Goal: Task Accomplishment & Management: Use online tool/utility

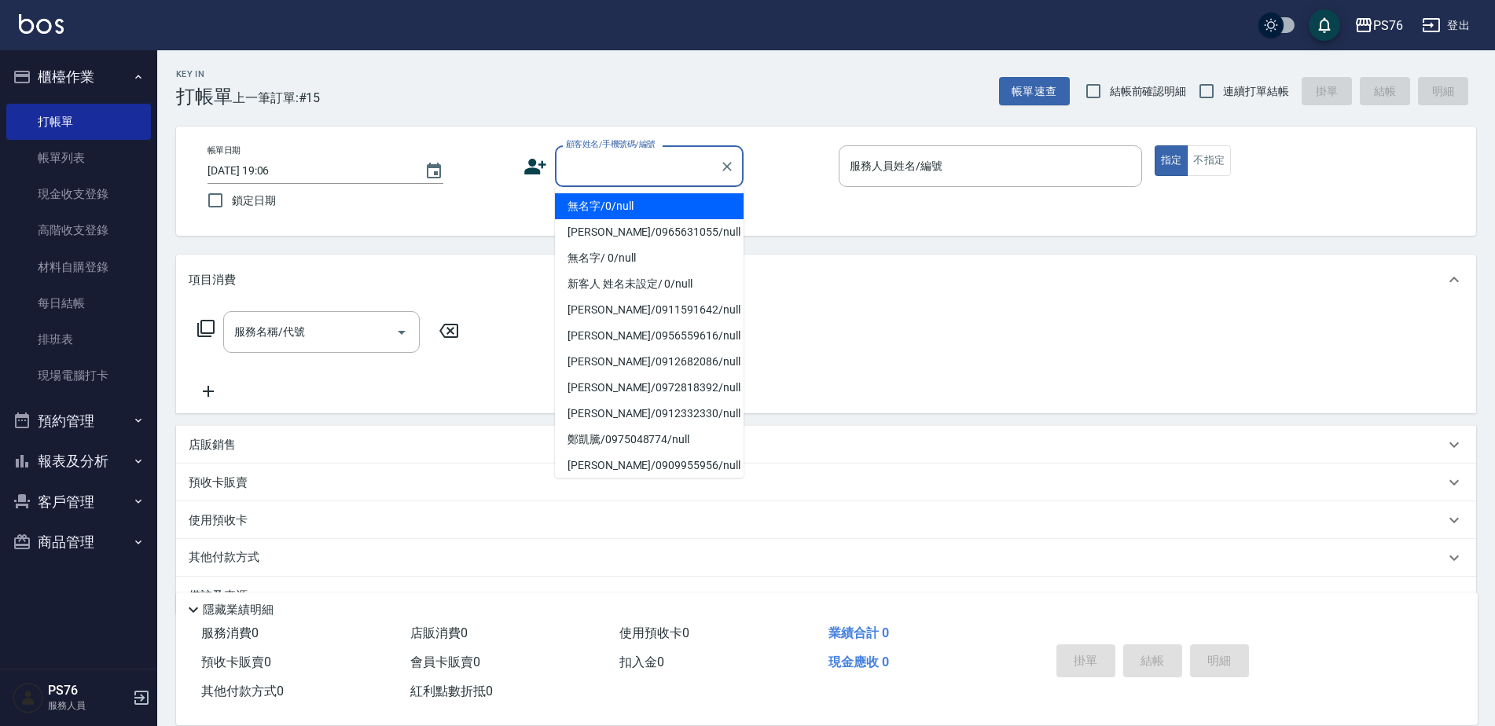
click at [620, 174] on input "顧客姓名/手機號碼/編號" at bounding box center [637, 166] width 151 height 28
click at [645, 145] on label "顧客姓名/手機號碼/編號" at bounding box center [611, 144] width 90 height 12
click at [645, 152] on input "顧客姓名/手機號碼/編號" at bounding box center [637, 166] width 151 height 28
type input "無名字/0/null"
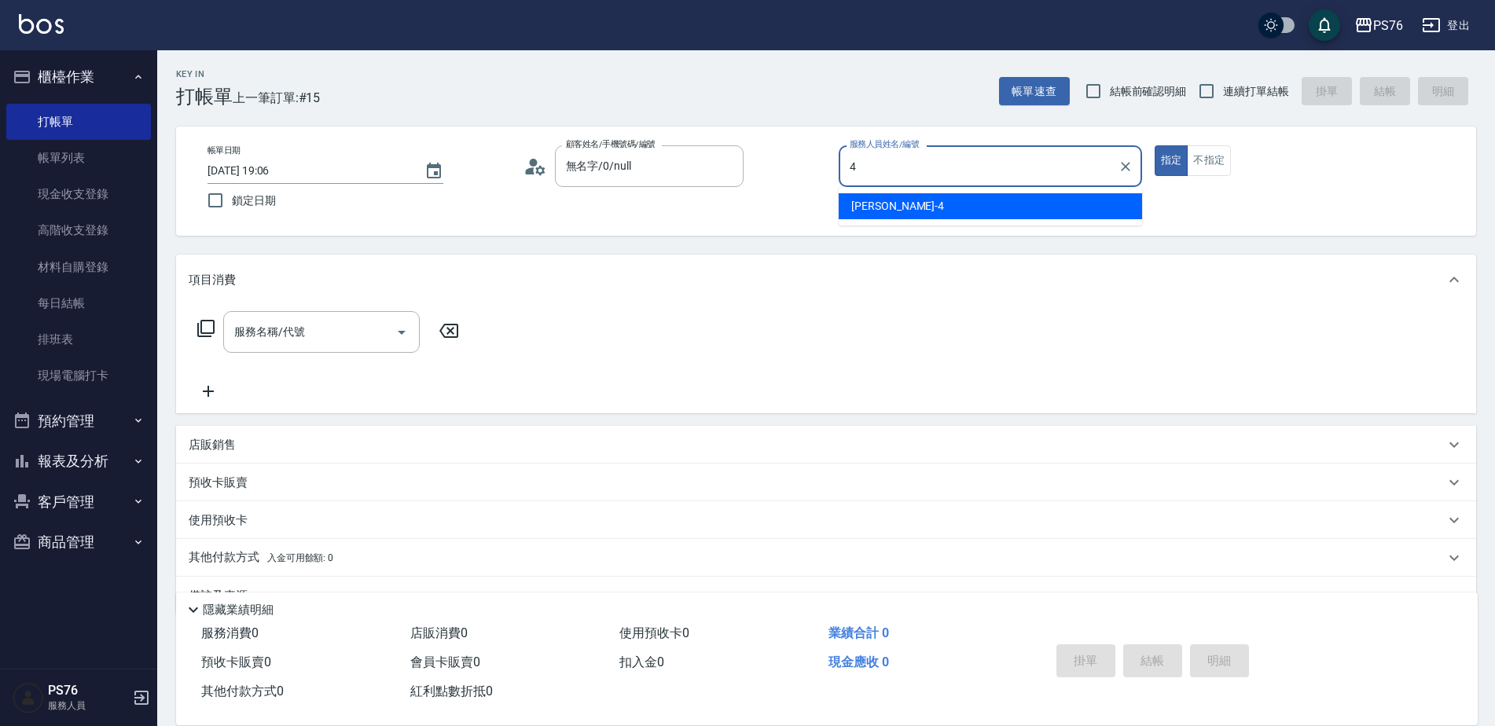
type input "[PERSON_NAME]-4"
type button "true"
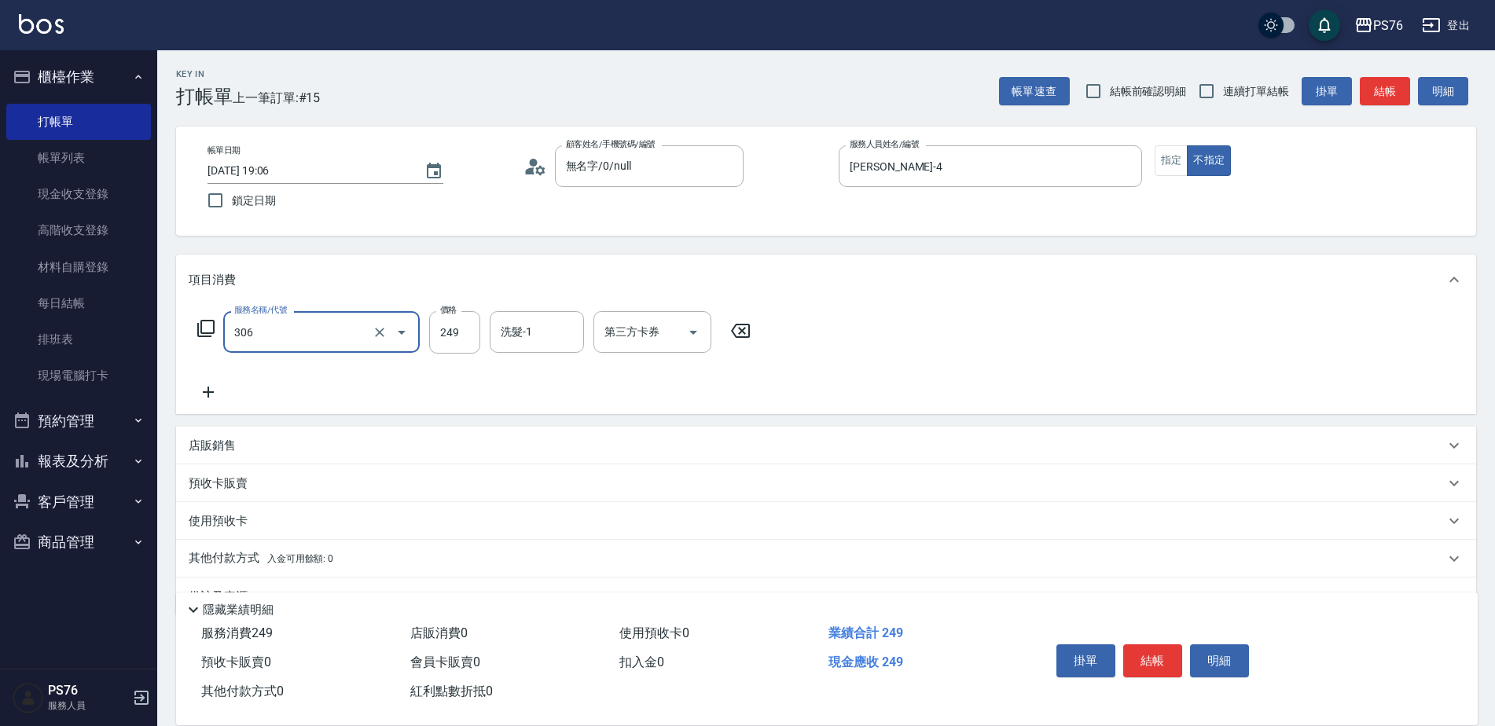
type input "剪髮(306)"
type input "[PERSON_NAME]-24"
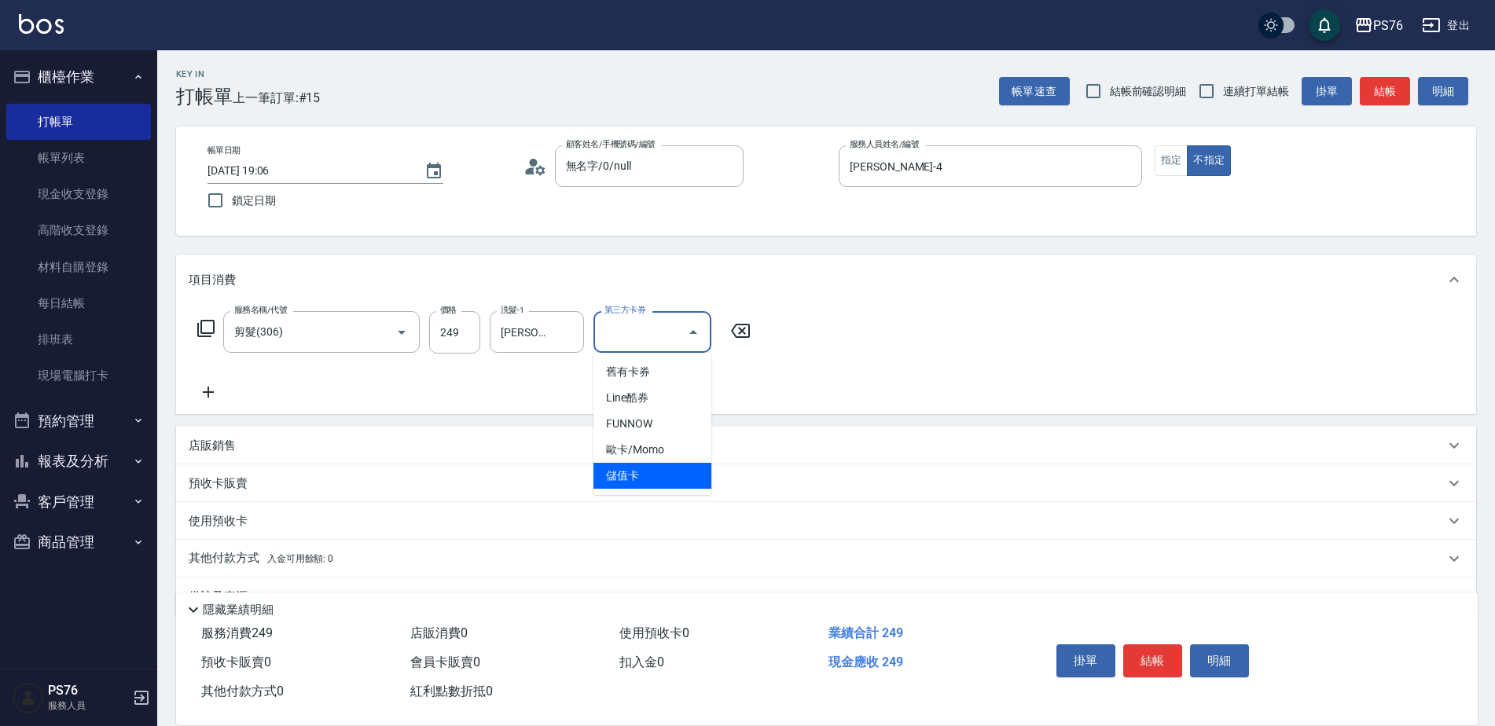
type input "儲值卡"
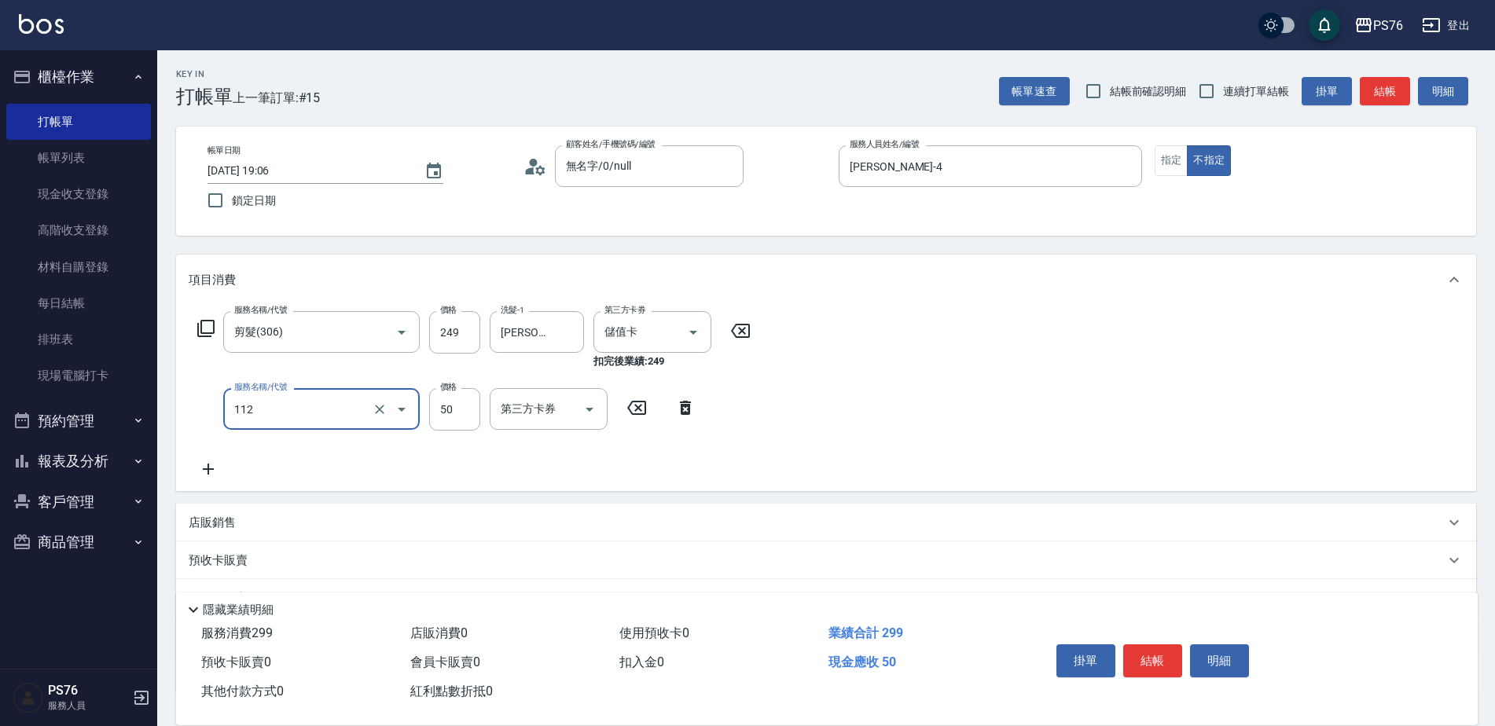
type input "精油50(112)"
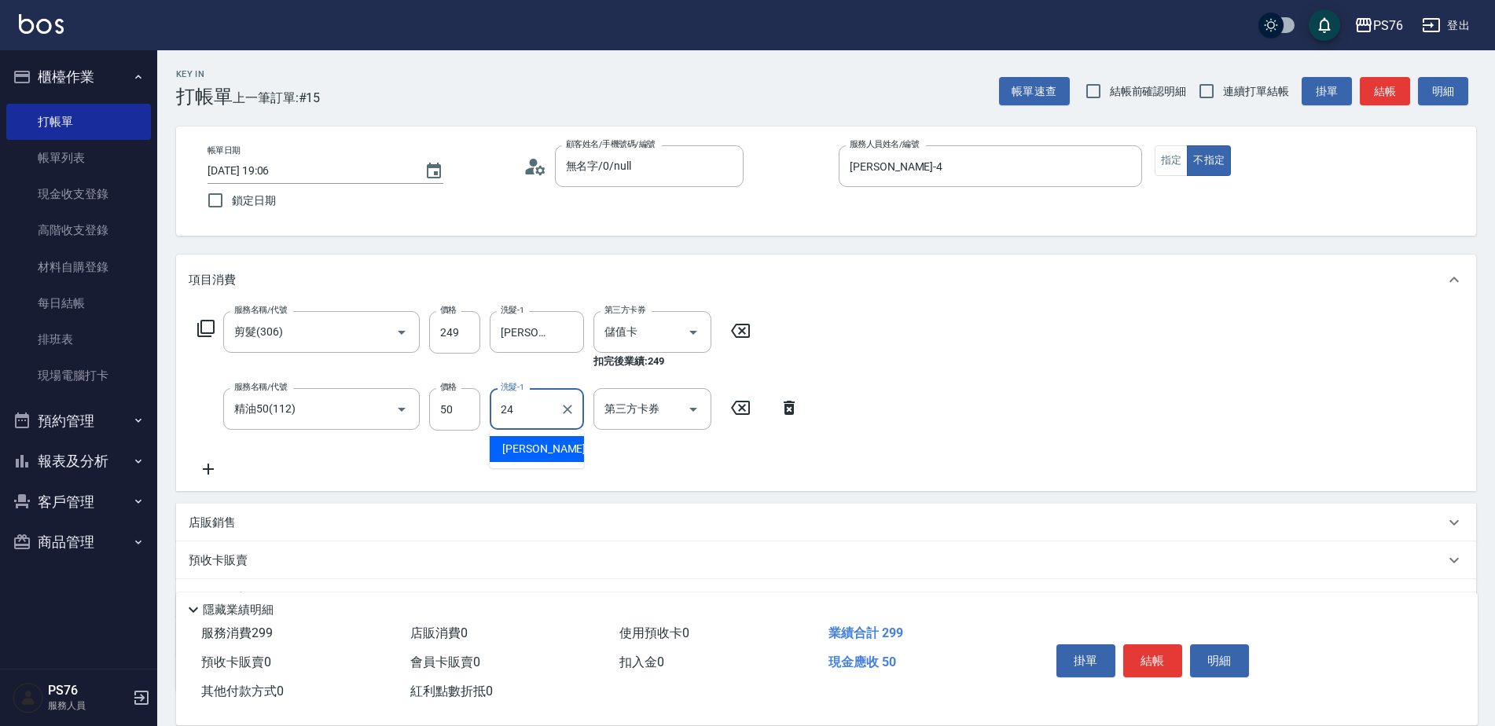
type input "[PERSON_NAME]-24"
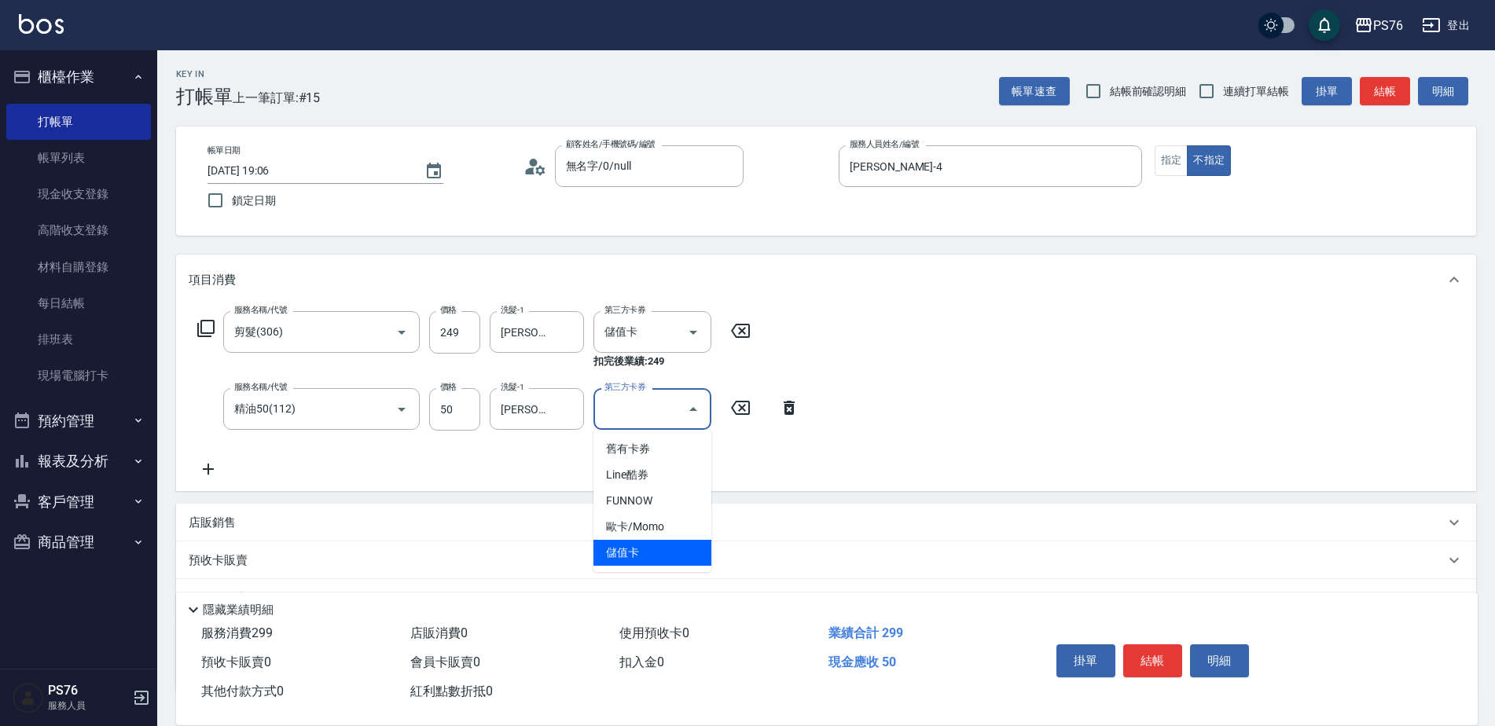
type input "儲值卡"
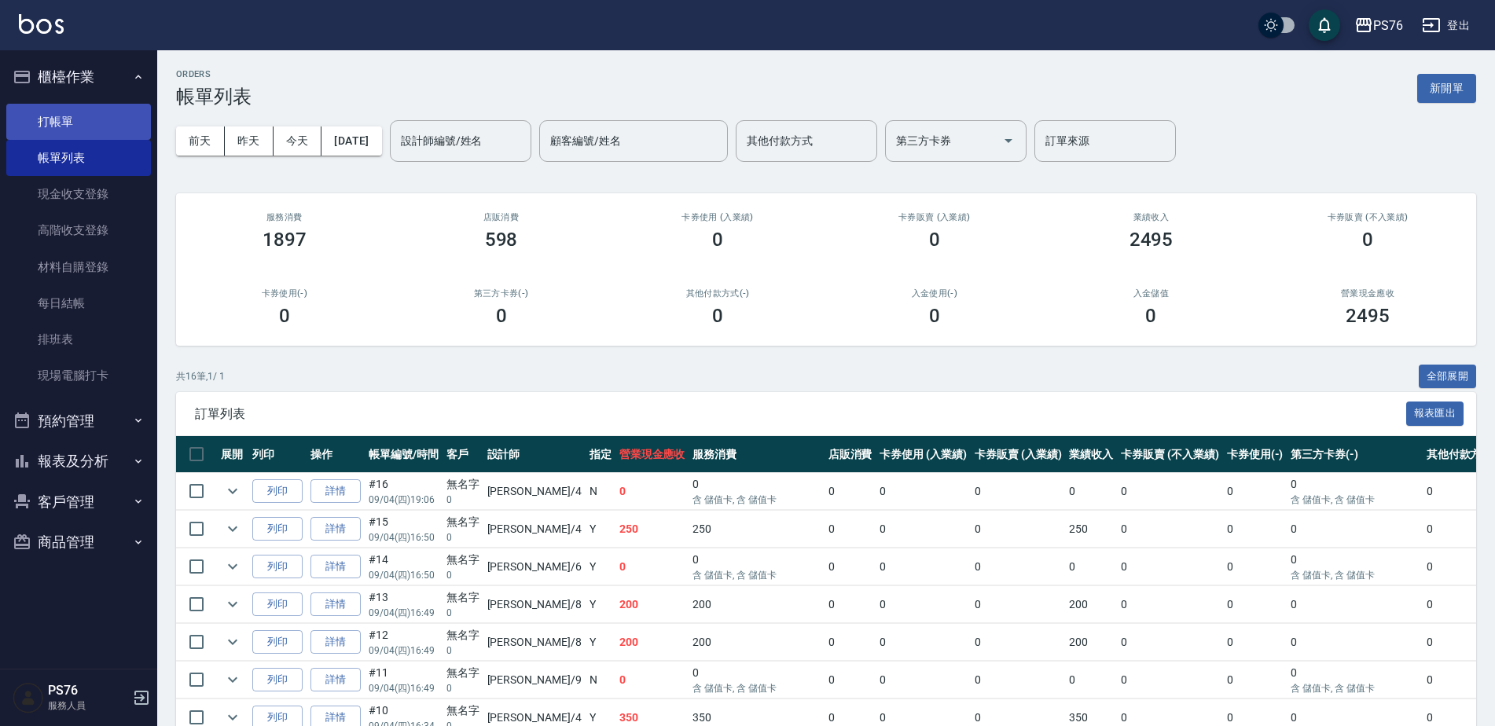
click at [134, 119] on link "打帳單" at bounding box center [78, 122] width 145 height 36
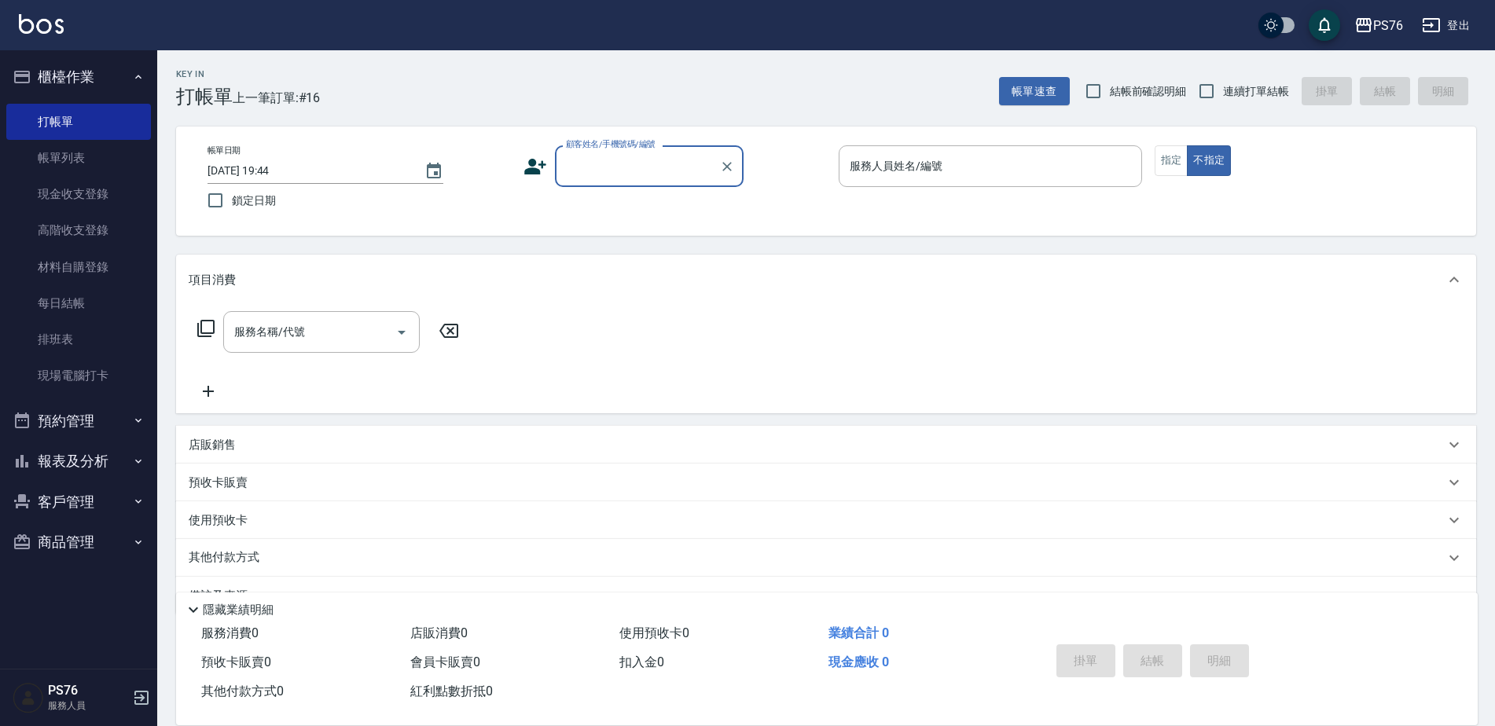
click at [1272, 92] on span "連續打單結帳" at bounding box center [1256, 91] width 66 height 17
click at [1223, 92] on input "連續打單結帳" at bounding box center [1206, 91] width 33 height 33
checkbox input "true"
click at [666, 173] on input "顧客姓名/手機號碼/編號" at bounding box center [637, 166] width 151 height 28
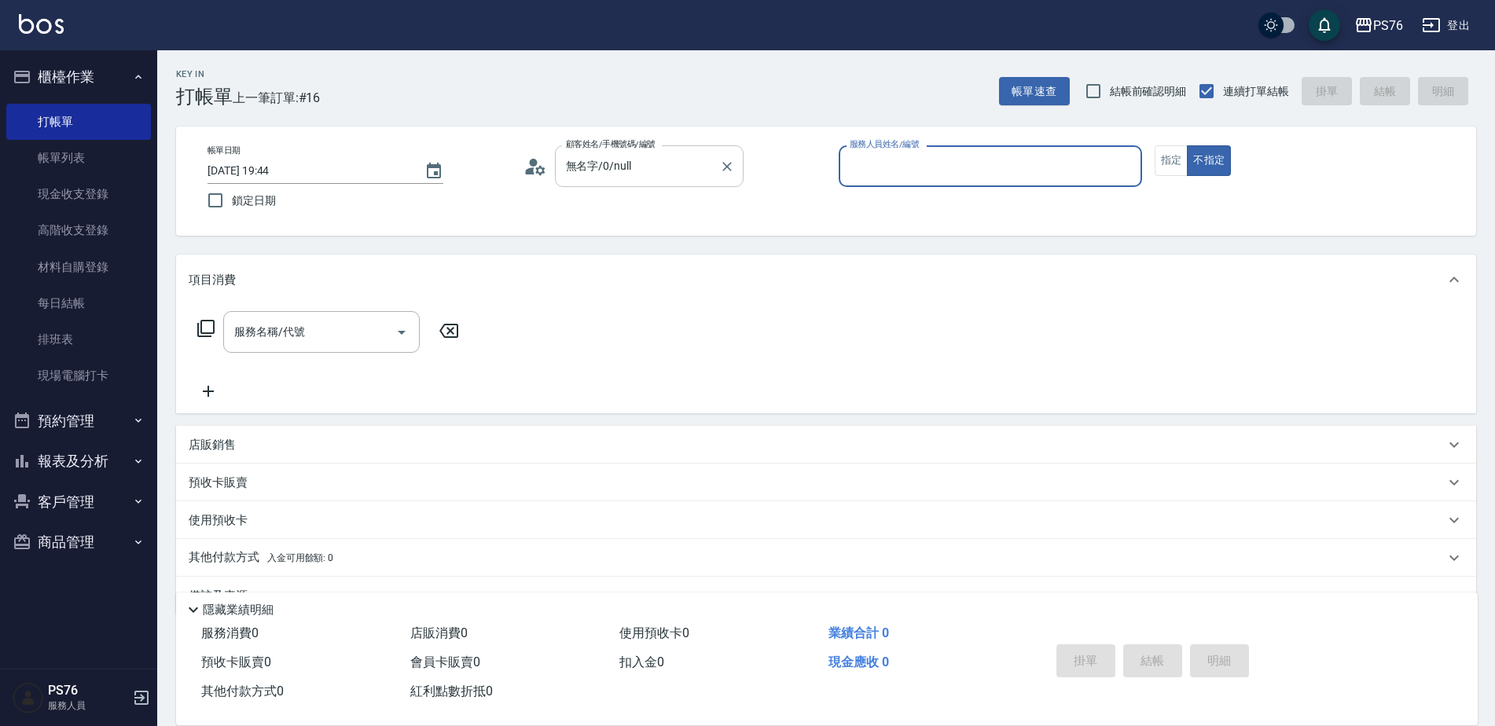
type input "無名字/0/null"
type input "[PERSON_NAME]-8"
type button "false"
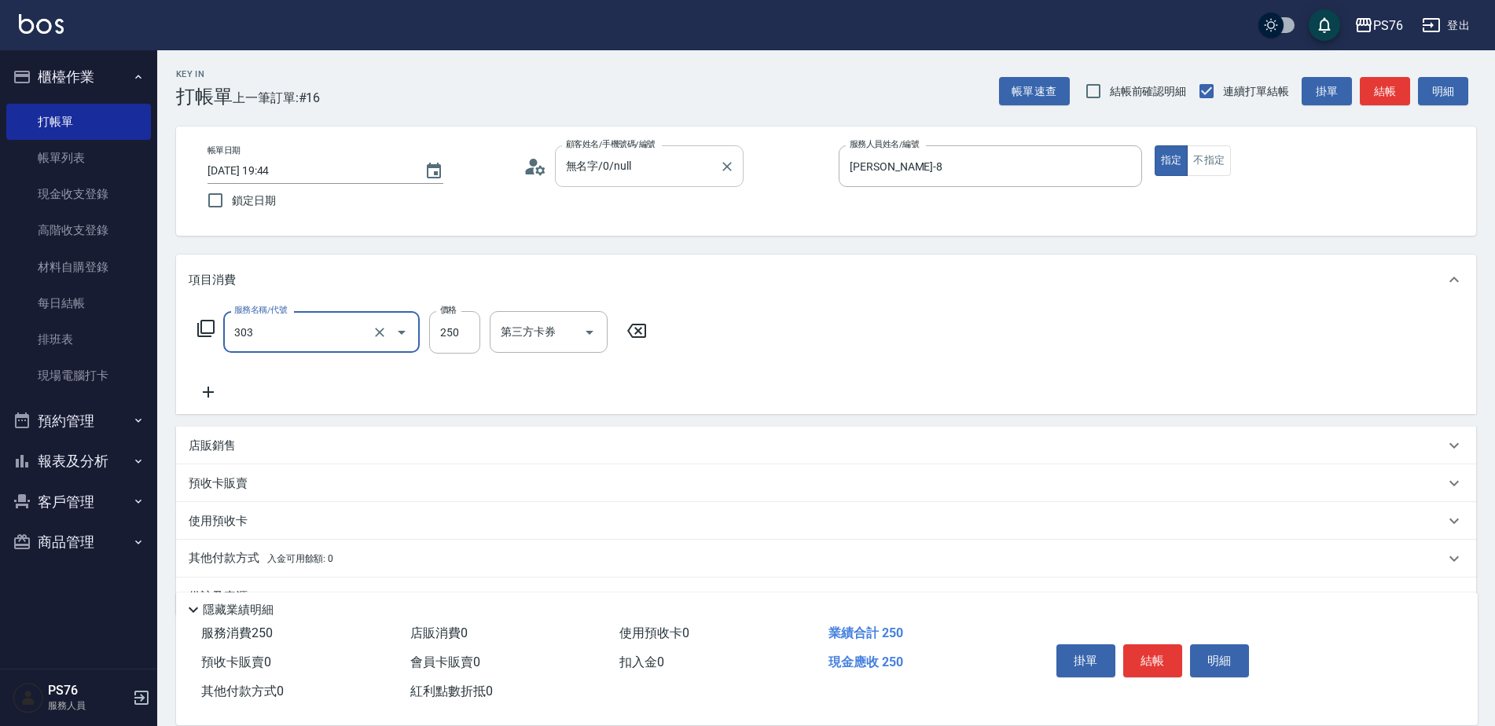
type input "剪髮(303)"
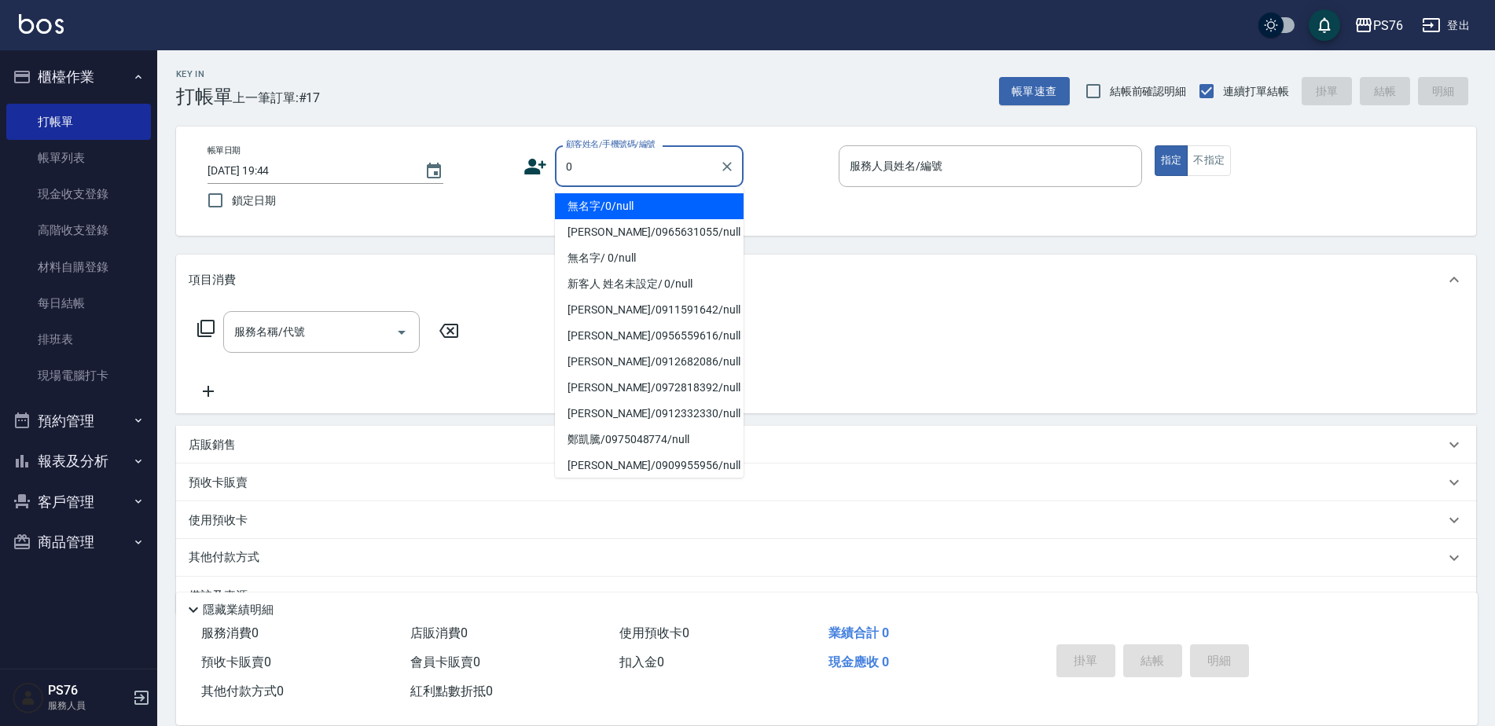
type input "無名字/0/null"
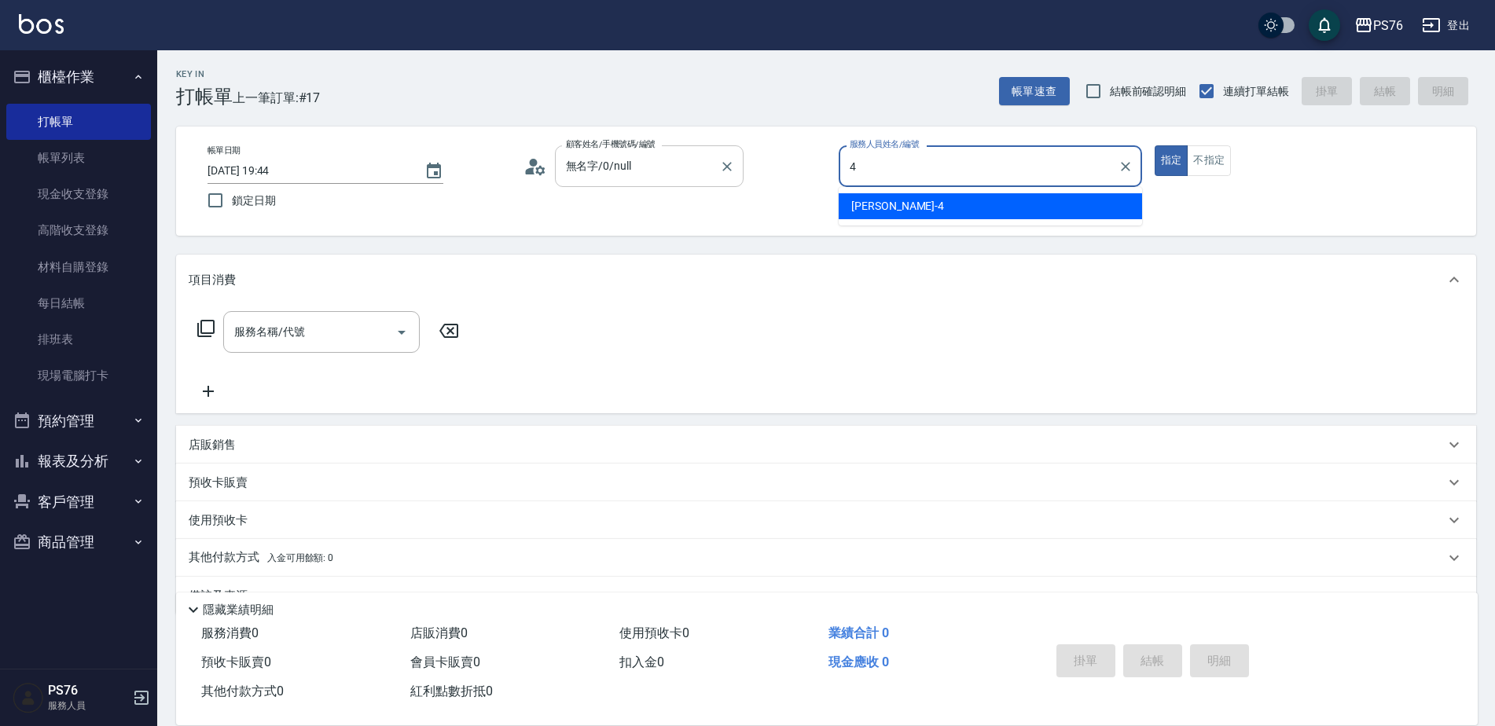
type input "[PERSON_NAME]-4"
type button "true"
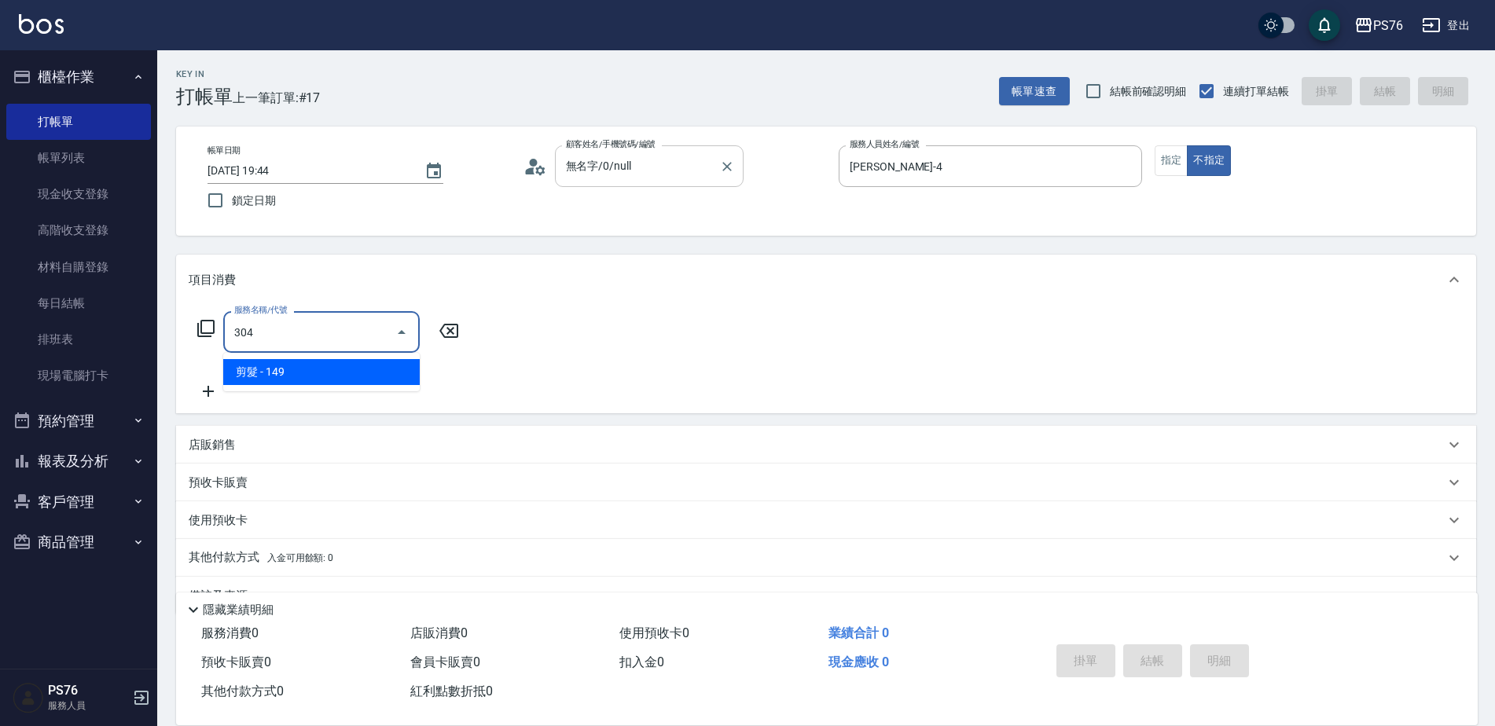
type input "剪髮(304)"
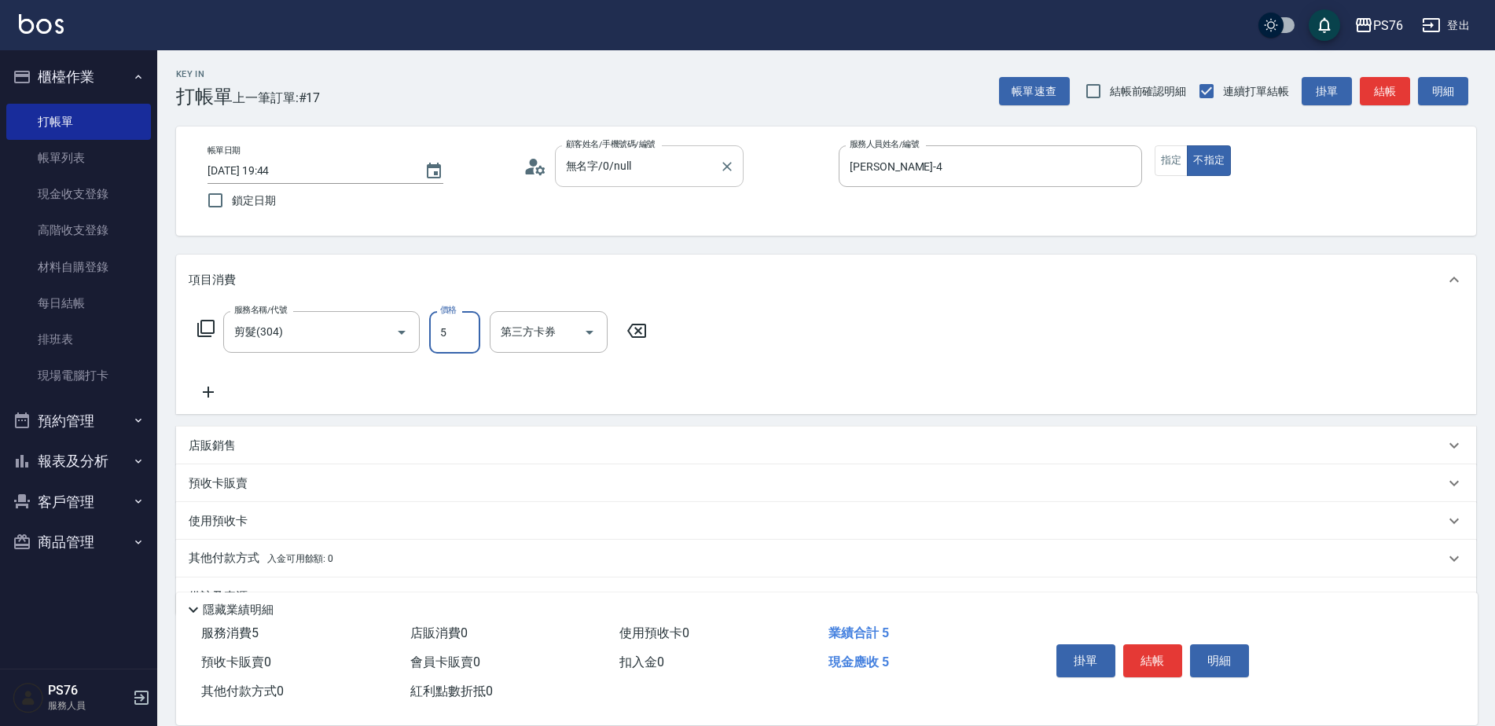
type input "50"
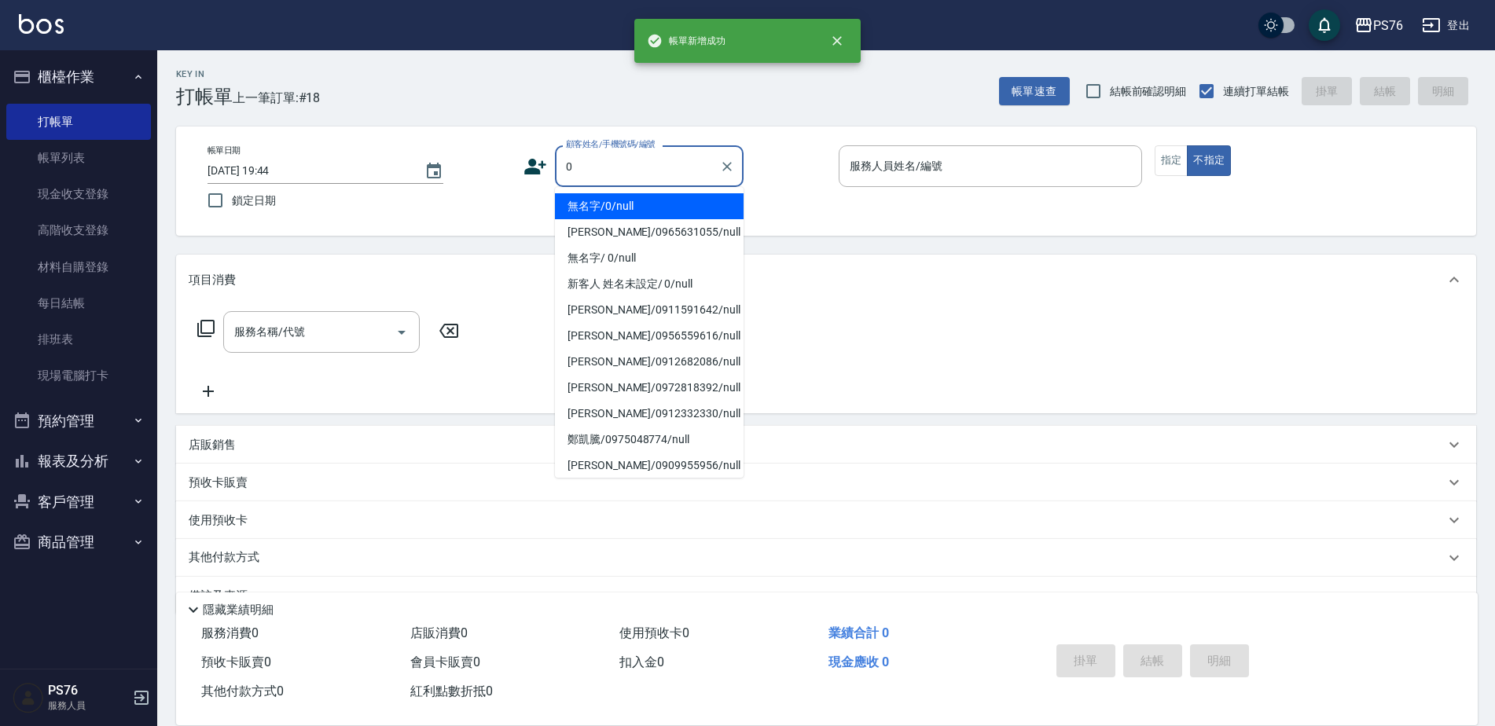
type input "無名字/0/null"
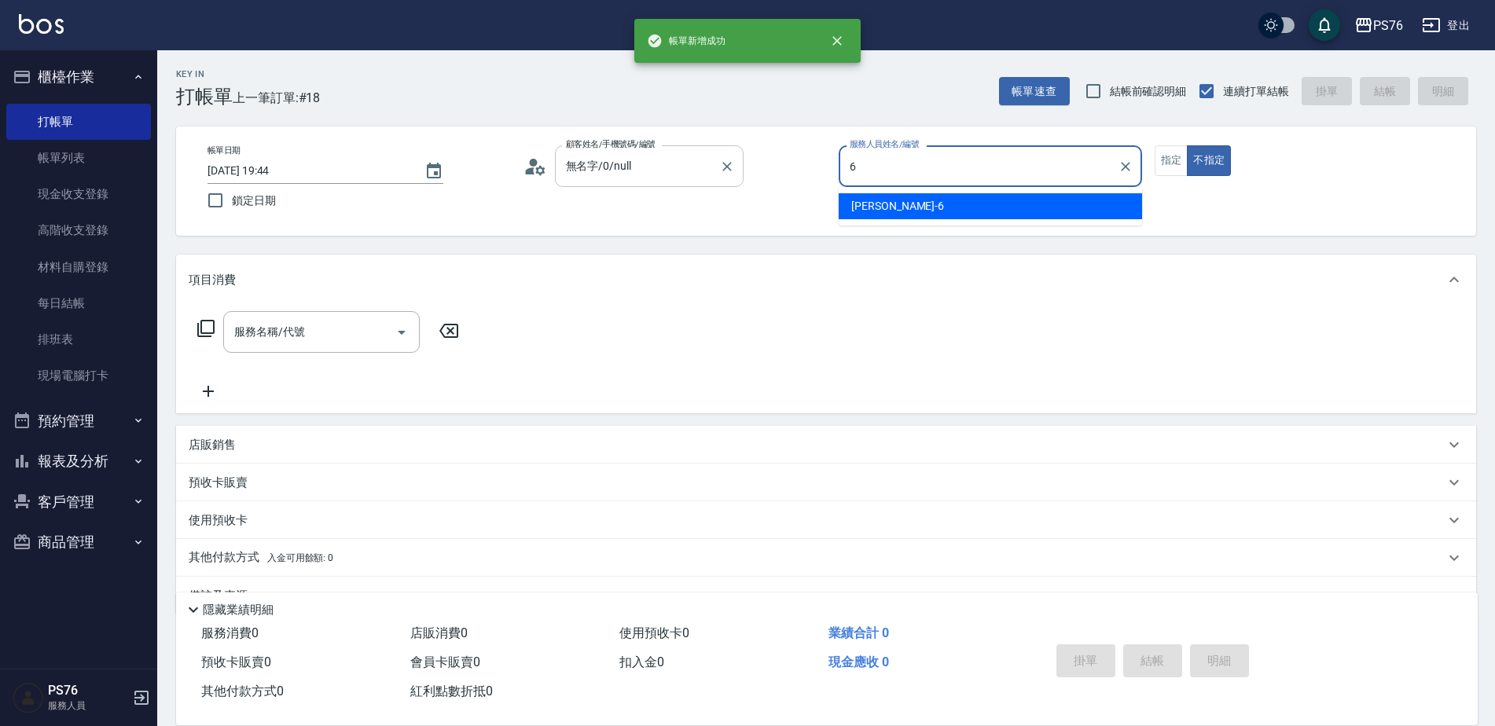
type input "[PERSON_NAME]-6"
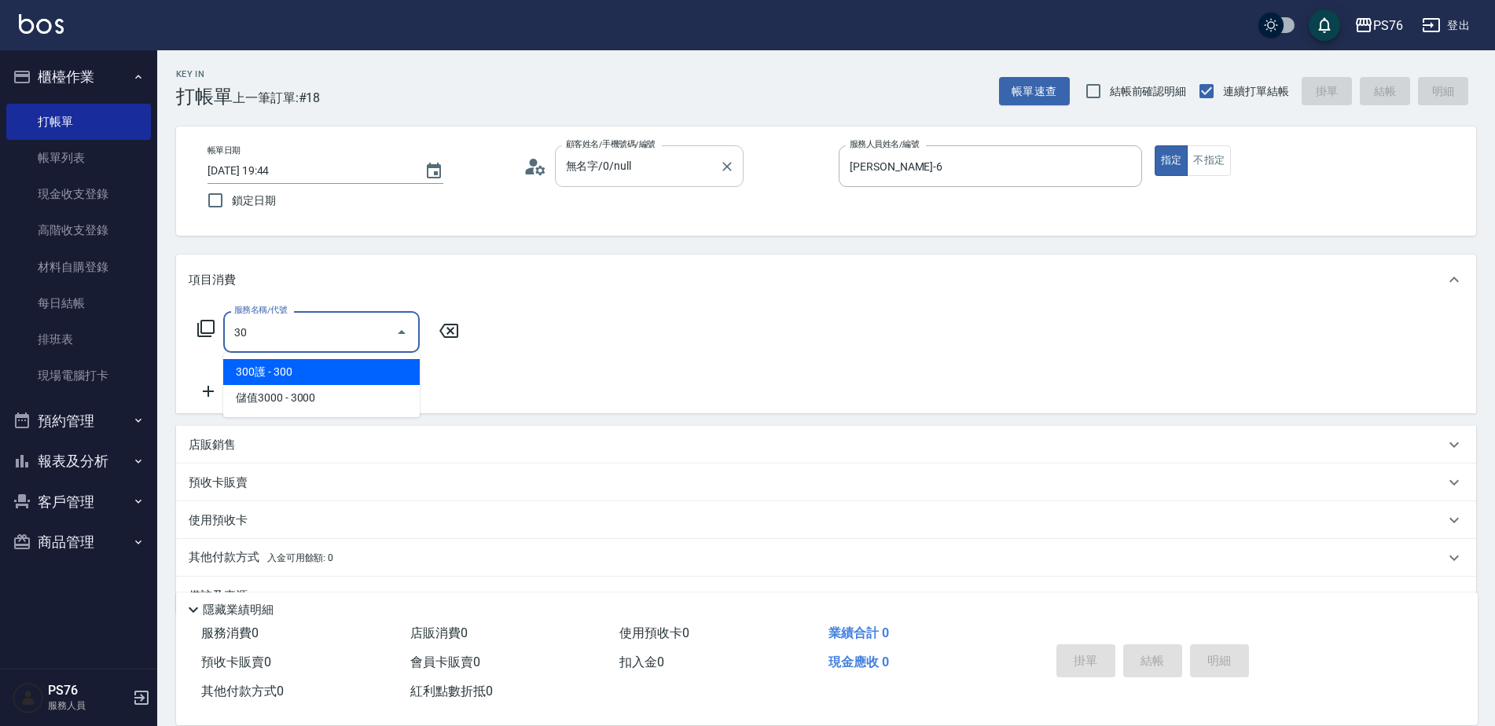
type input "3"
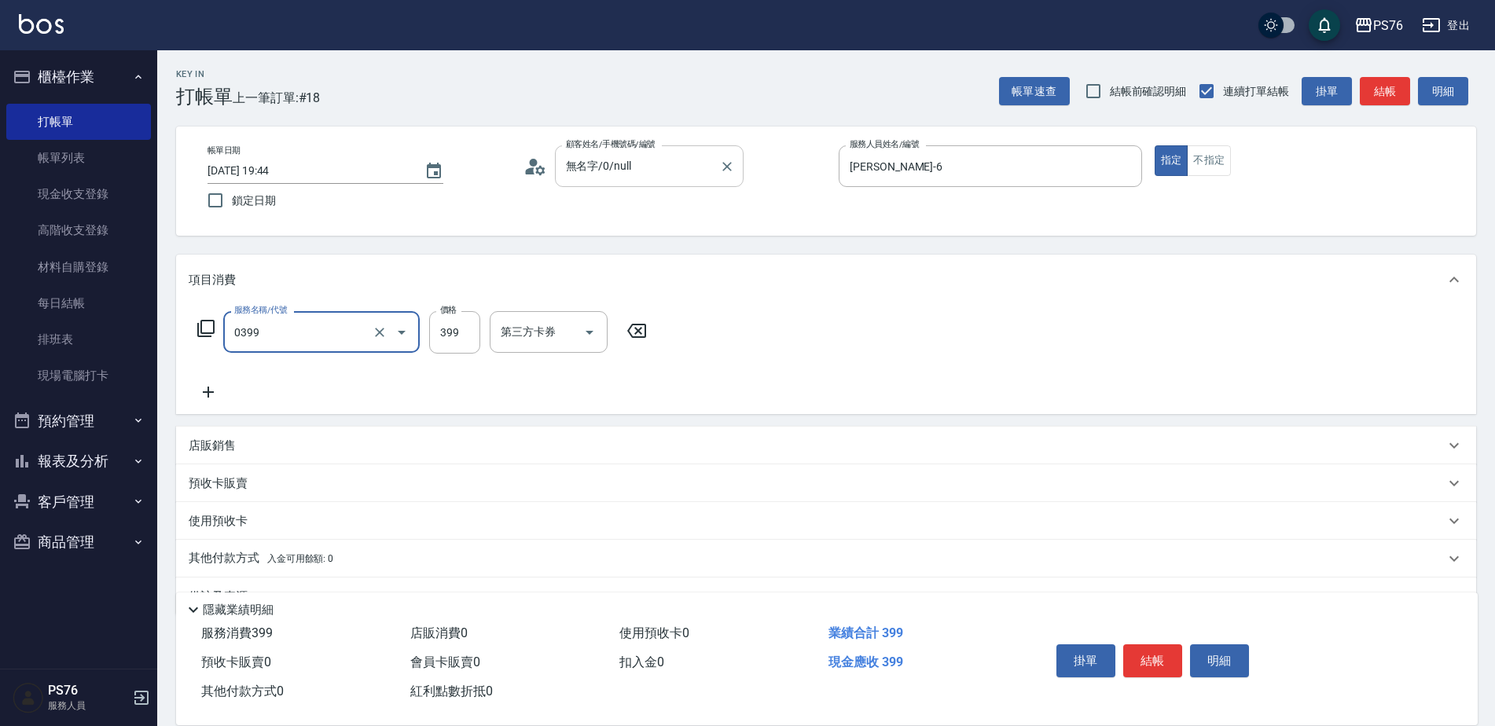
type input "海鹽399(0399)"
type input "[PERSON_NAME]-9"
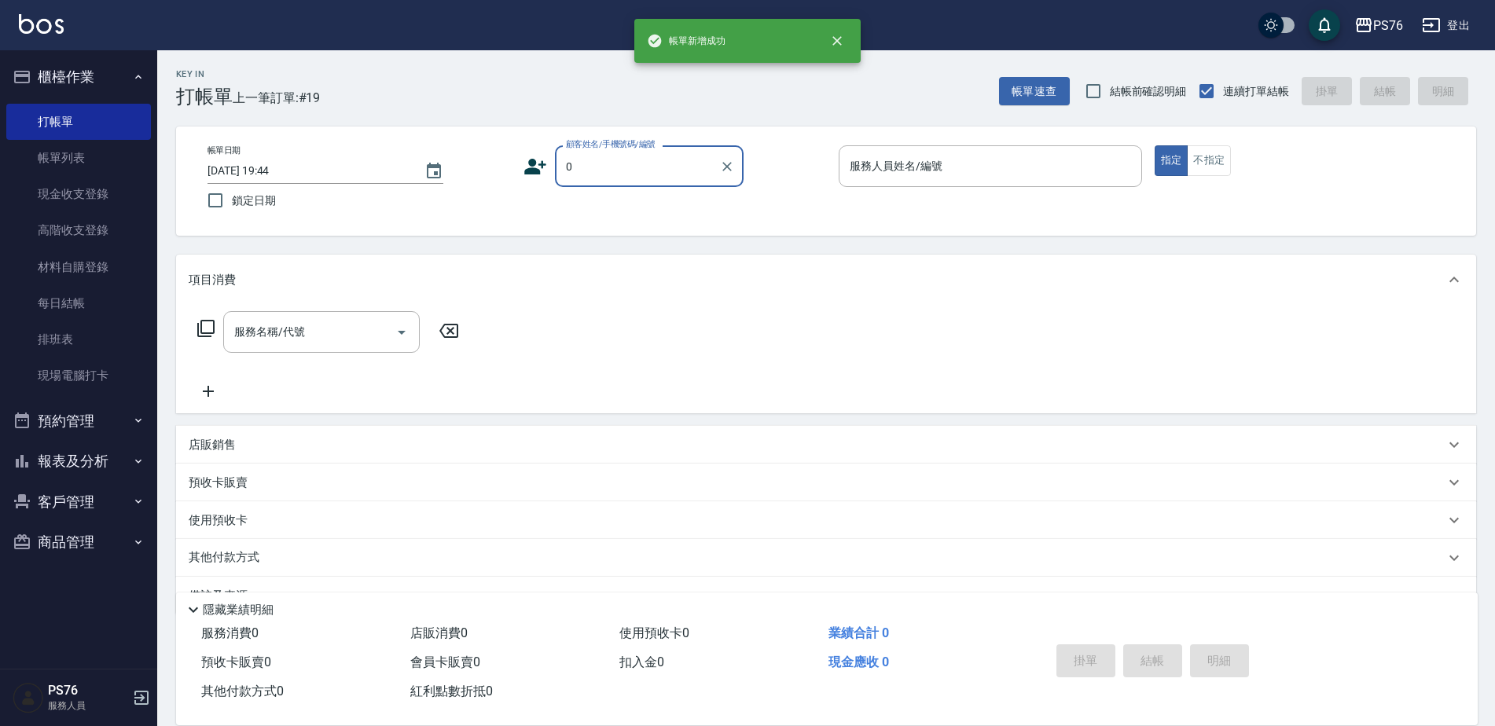
type input "無名字/0/null"
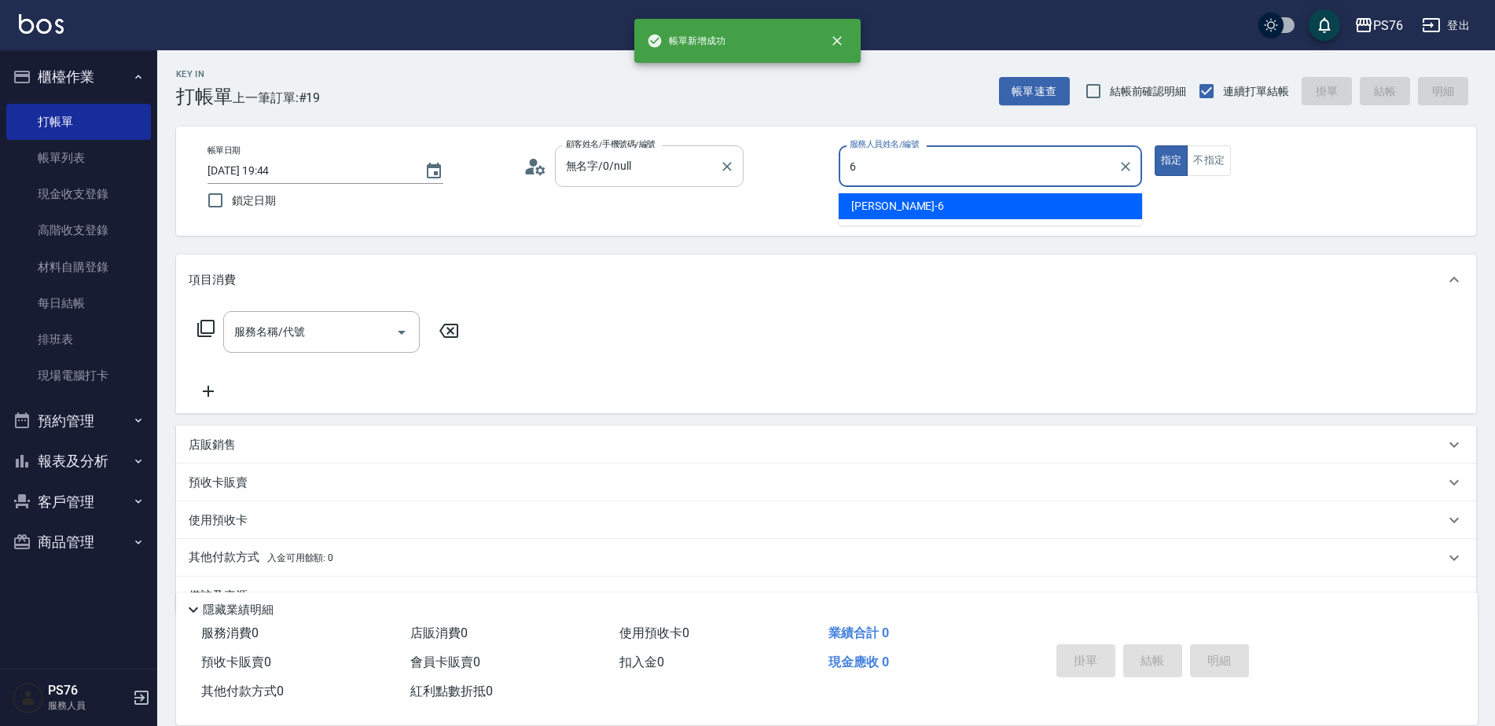
type input "[PERSON_NAME]-6"
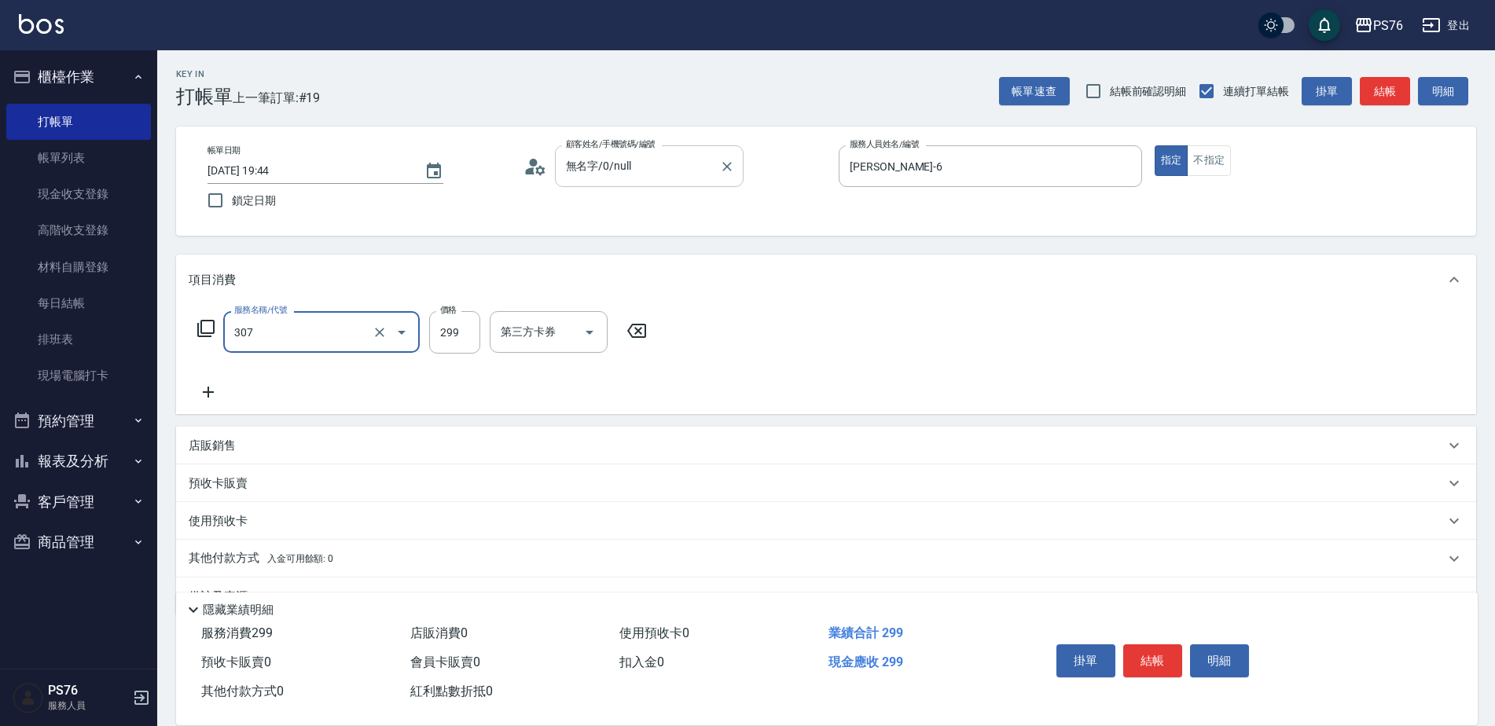
type input "剪髮(307)"
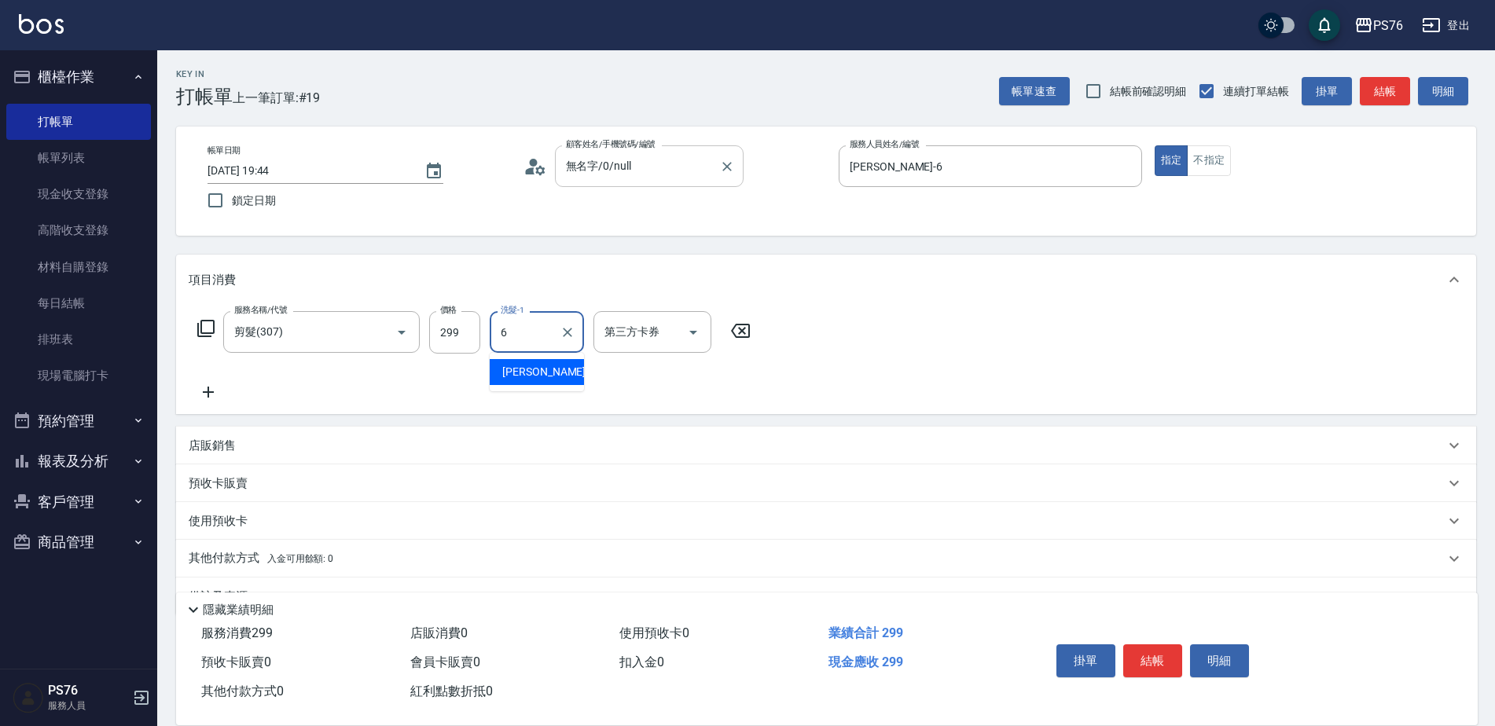
type input "[PERSON_NAME]-6"
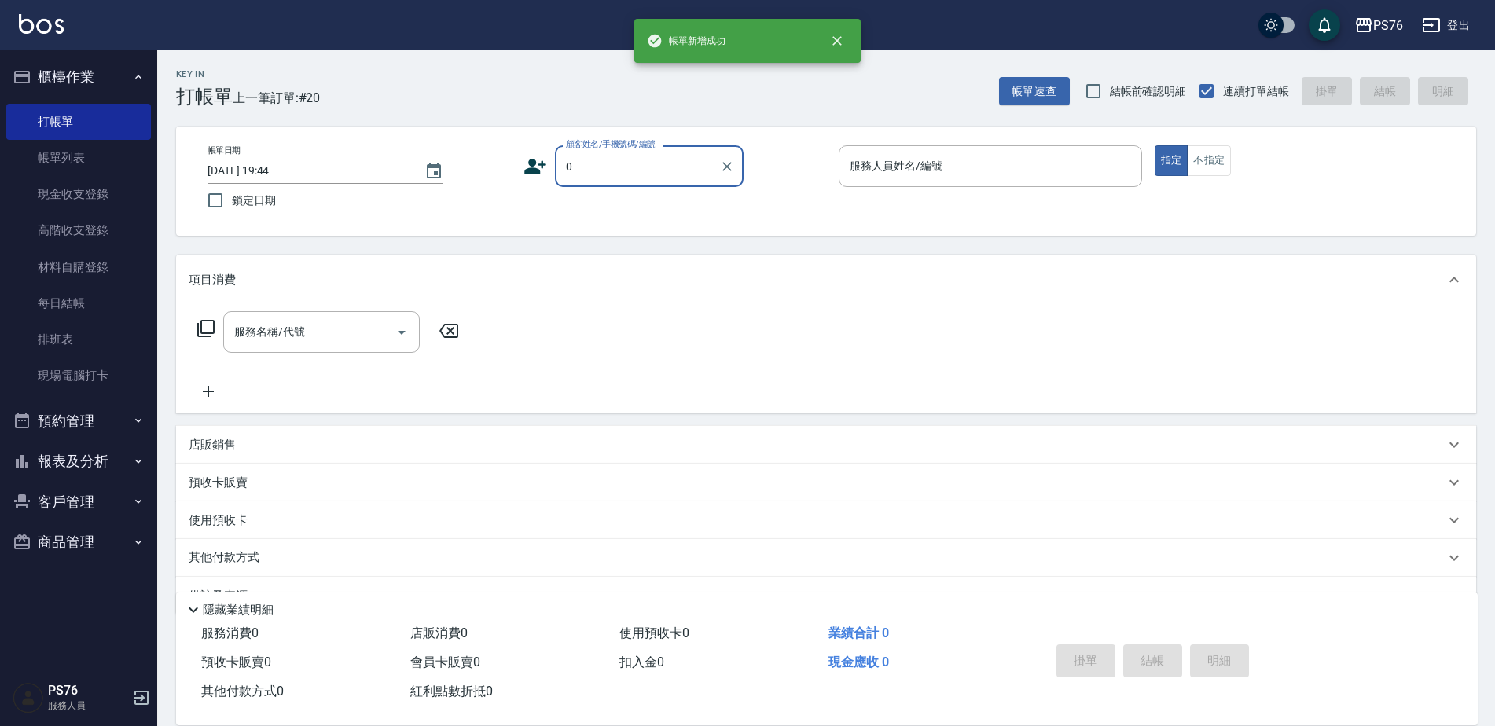
type input "無名字/0/null"
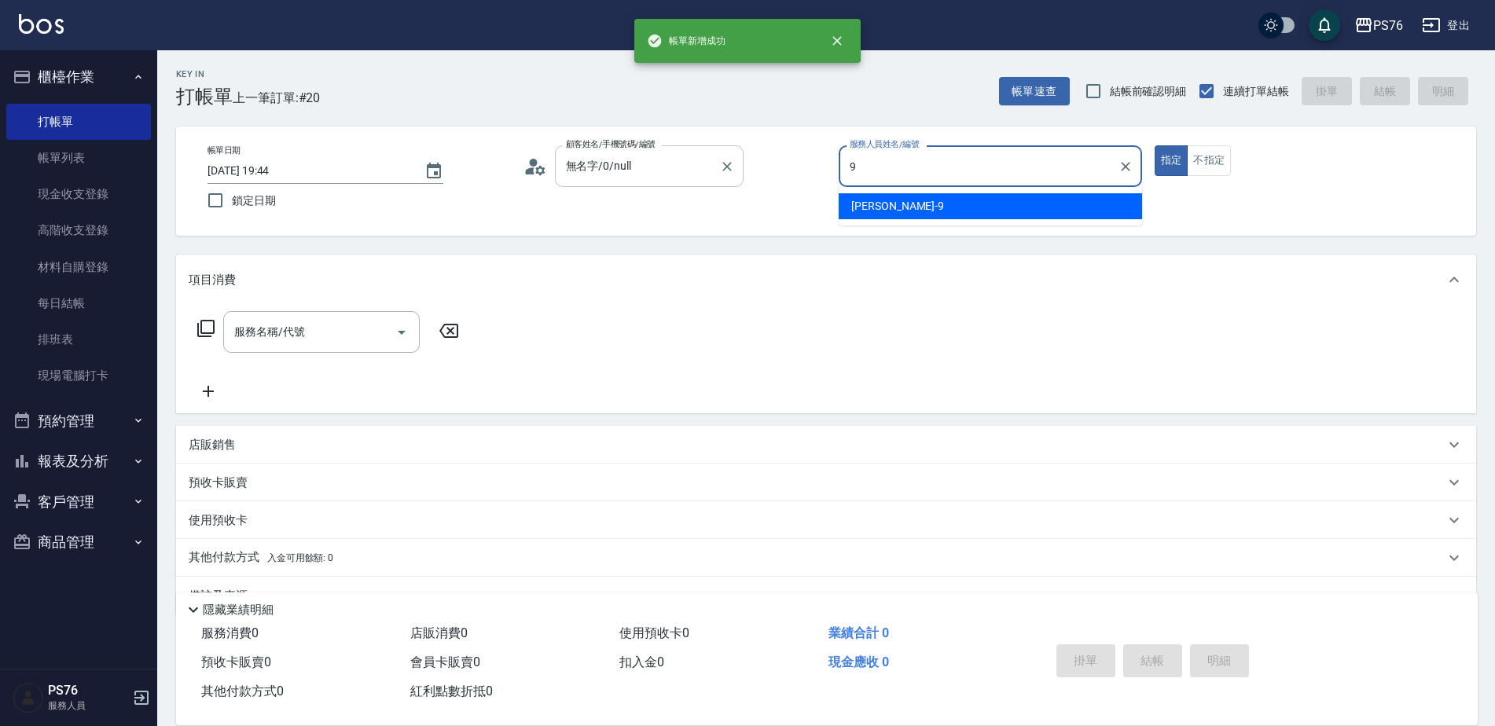
type input "[PERSON_NAME]-9"
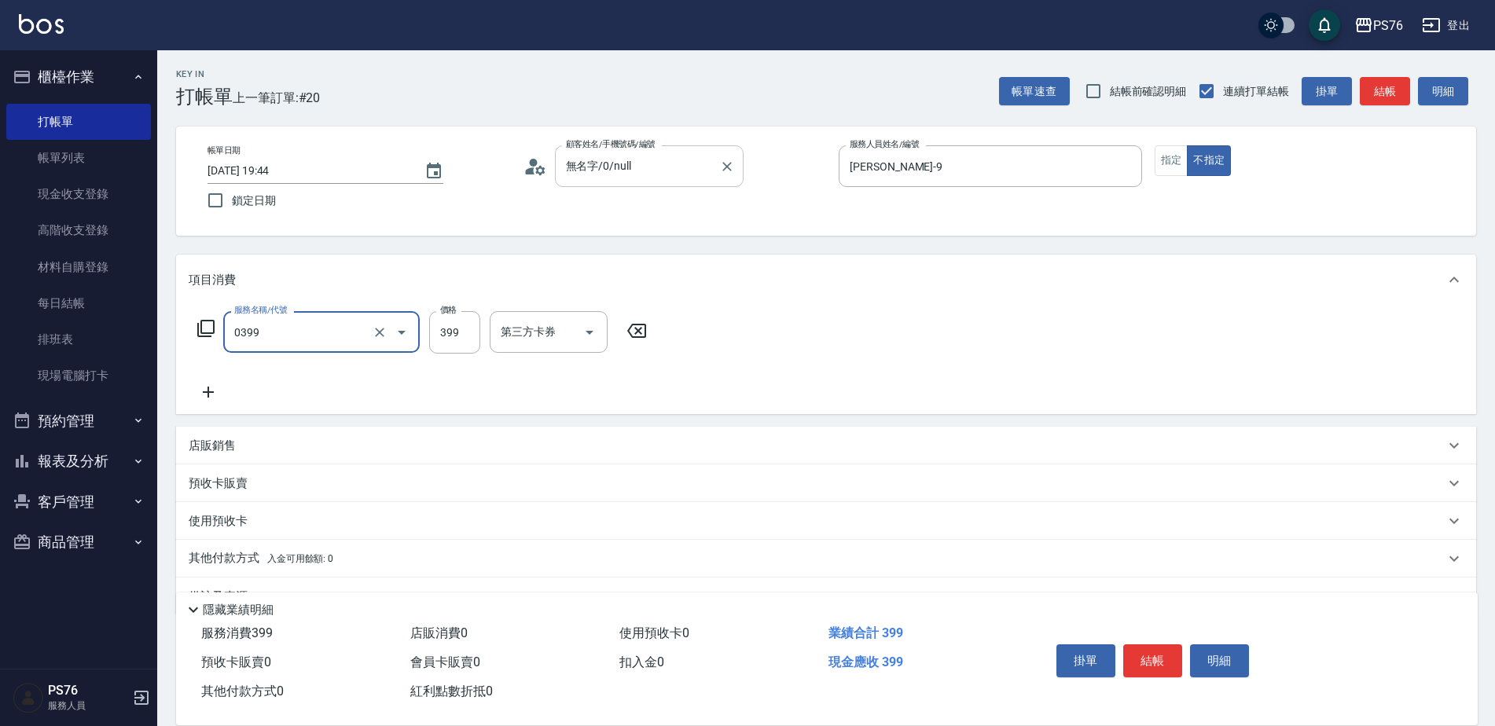
type input "海鹽399(0399)"
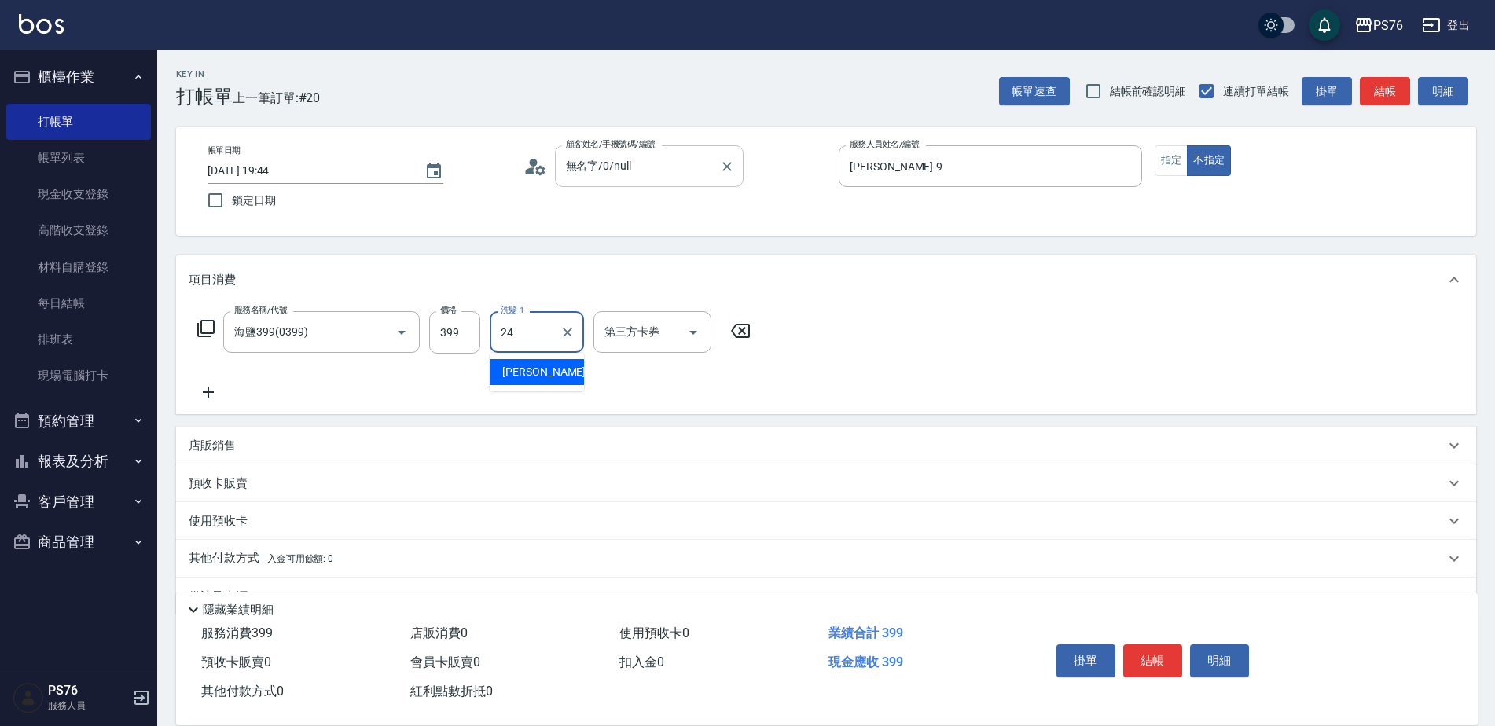
type input "[PERSON_NAME]-24"
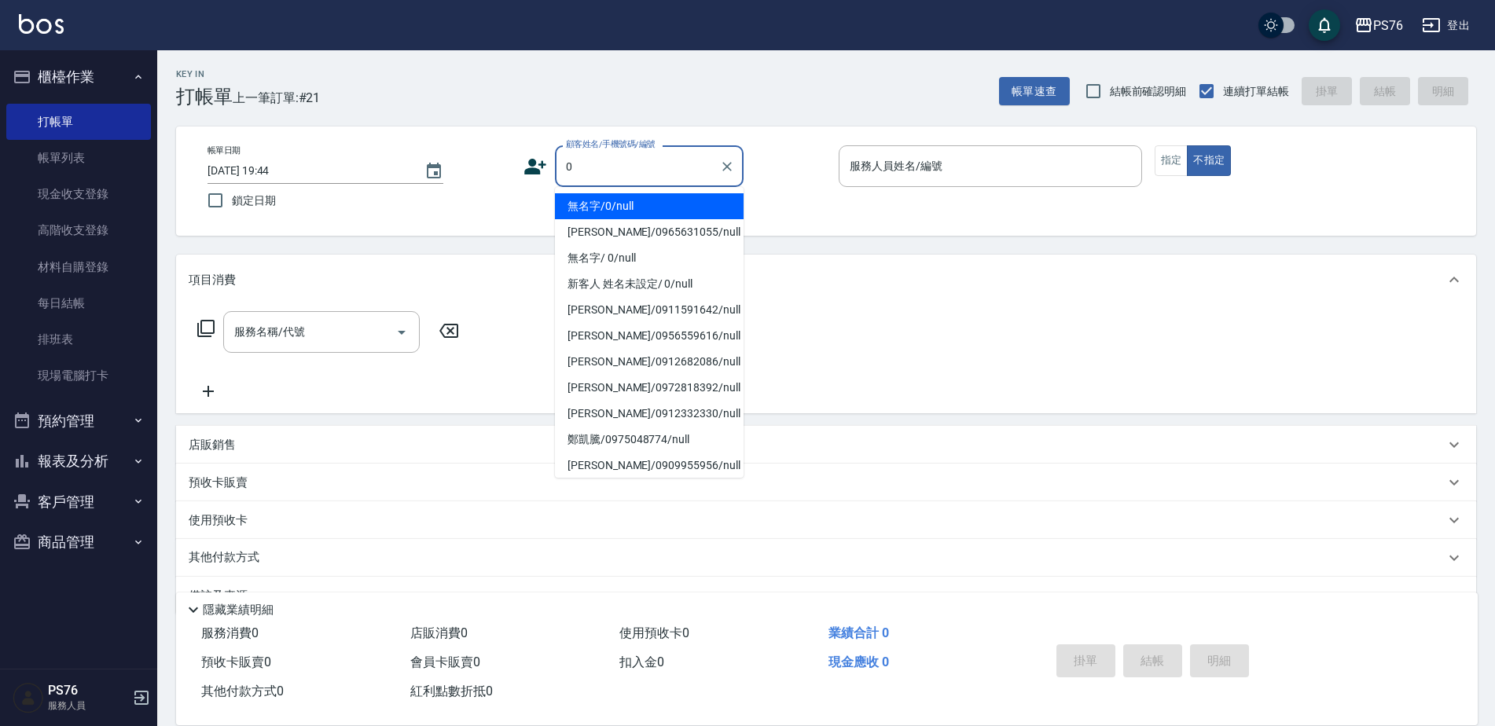
type input "無名字/0/null"
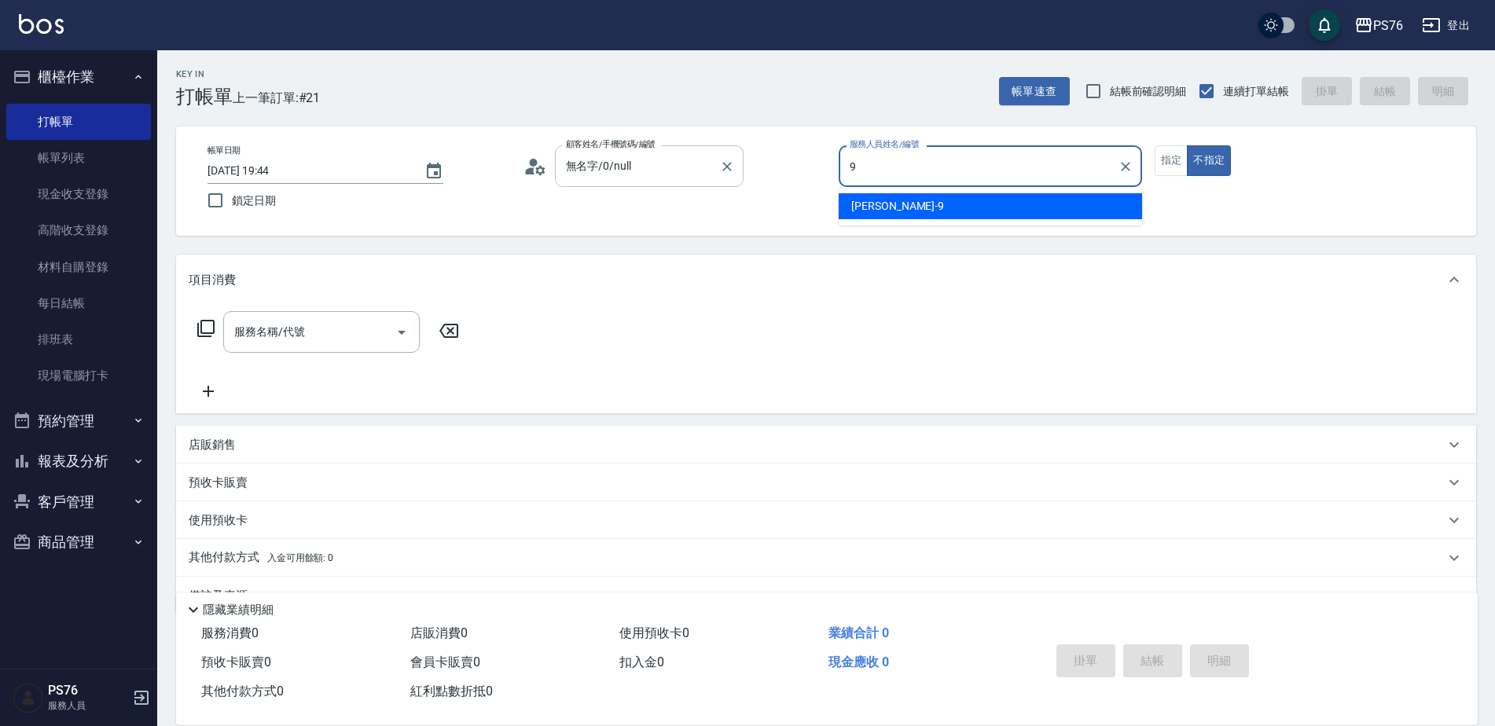
type input "[PERSON_NAME]-9"
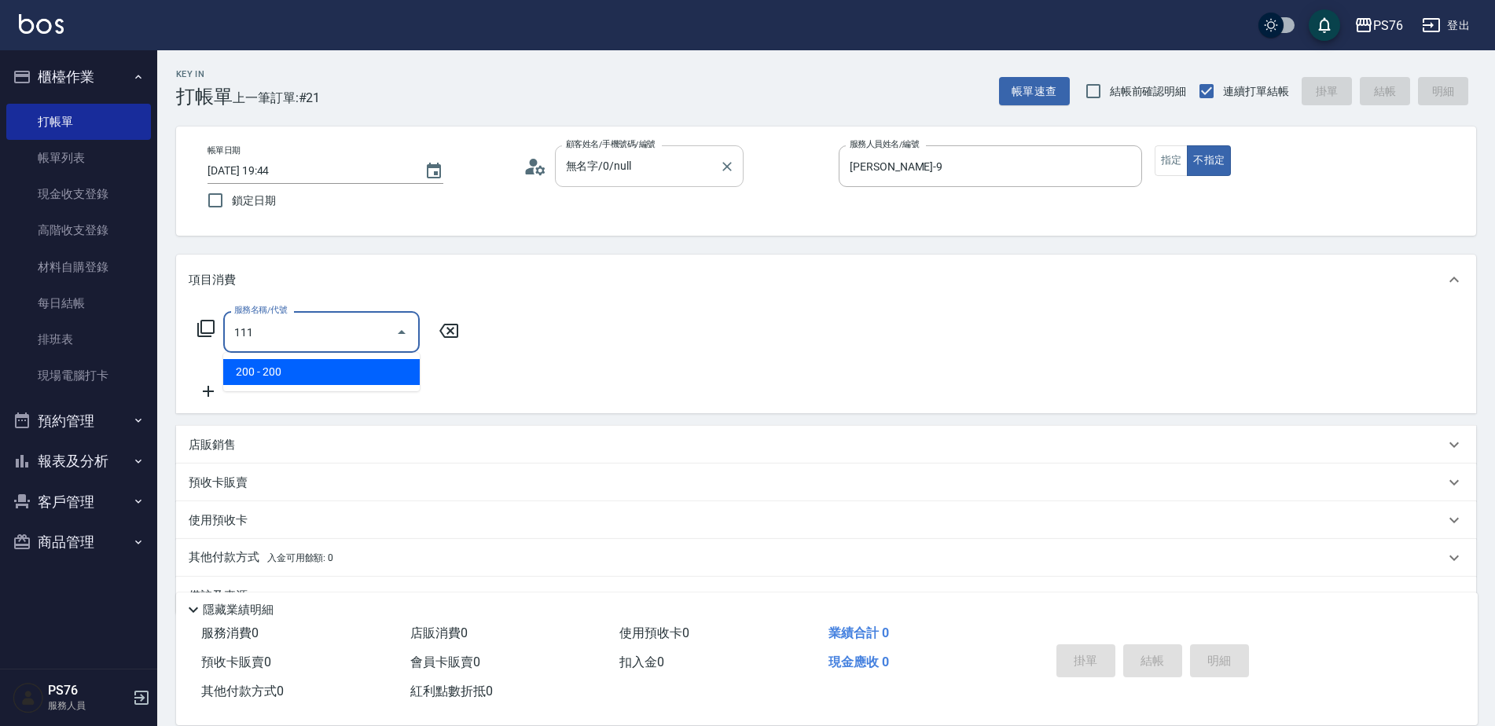
type input "200(111)"
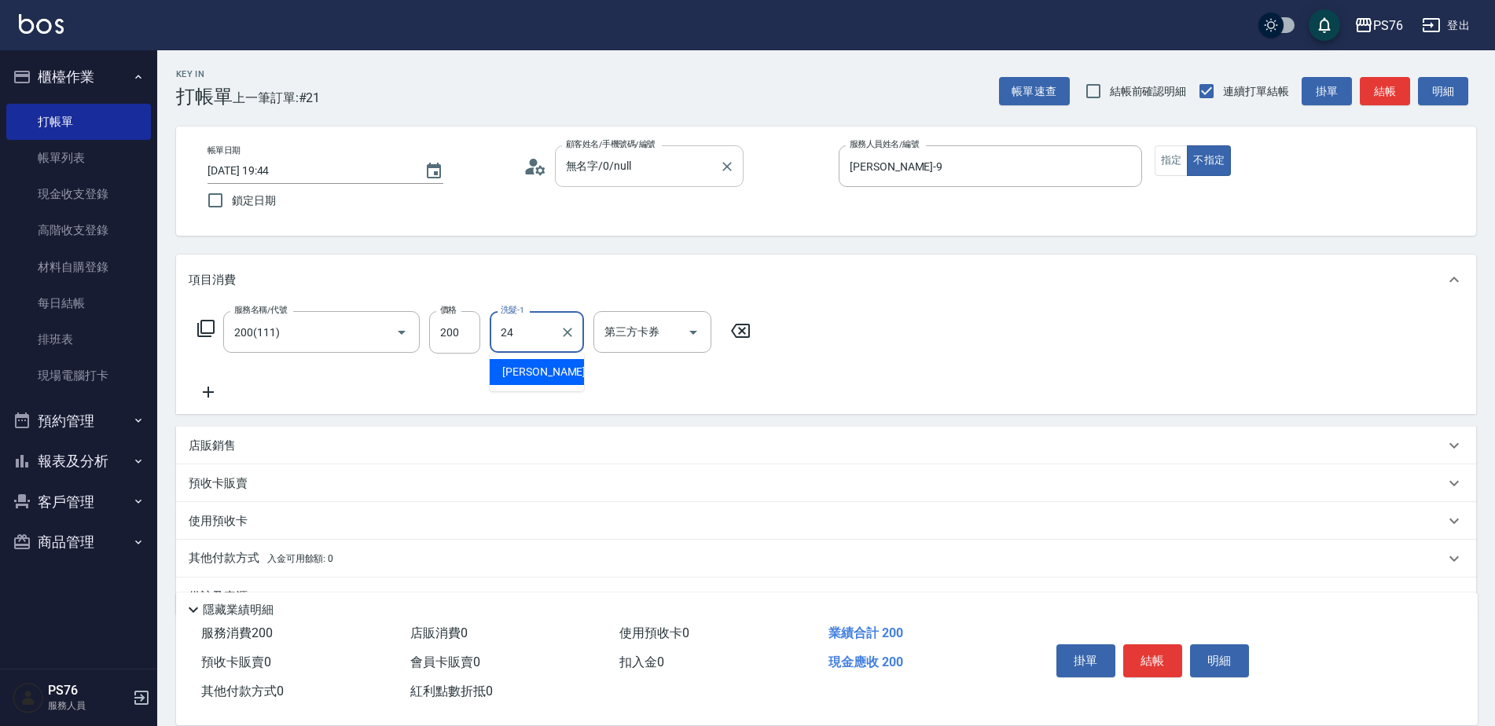
type input "[PERSON_NAME]-24"
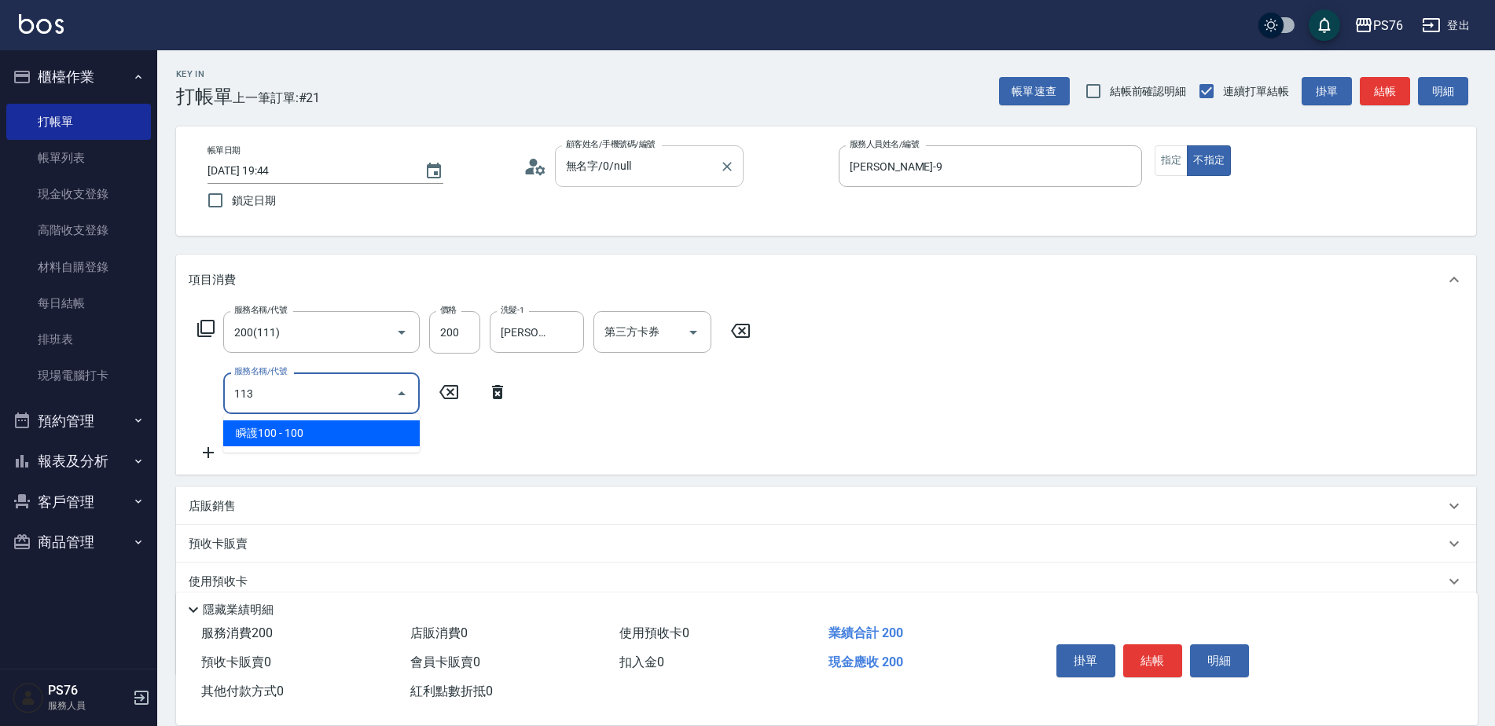
type input "瞬護100(113)"
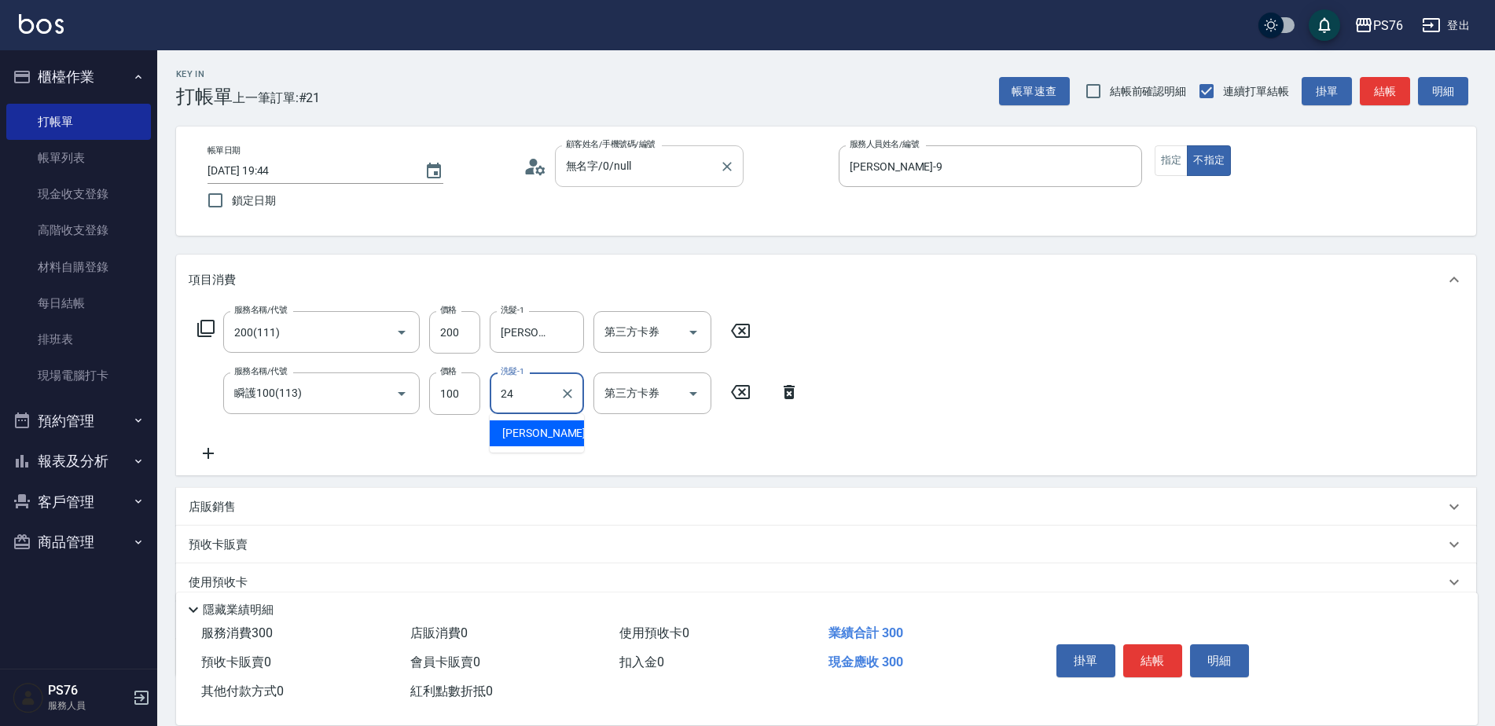
type input "[PERSON_NAME]-24"
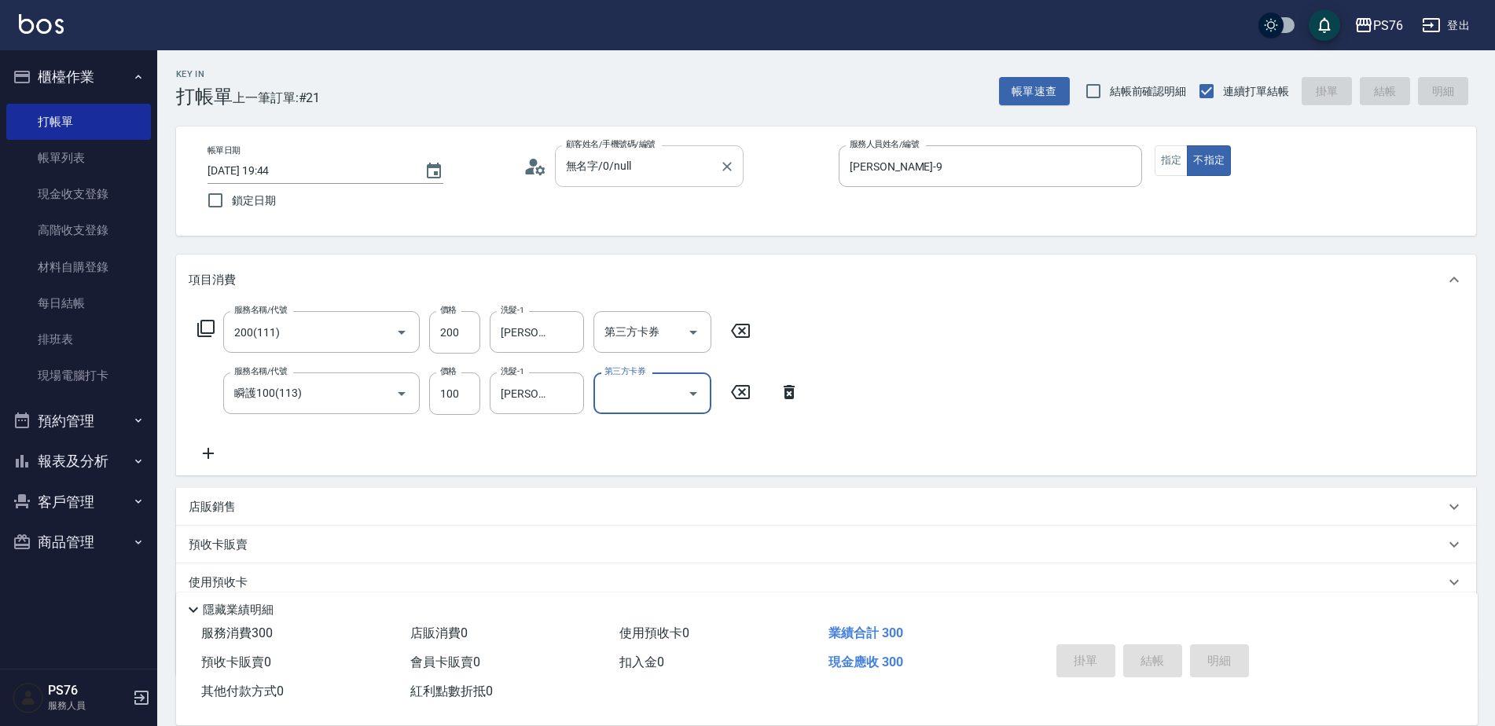
type input "[DATE] 19:45"
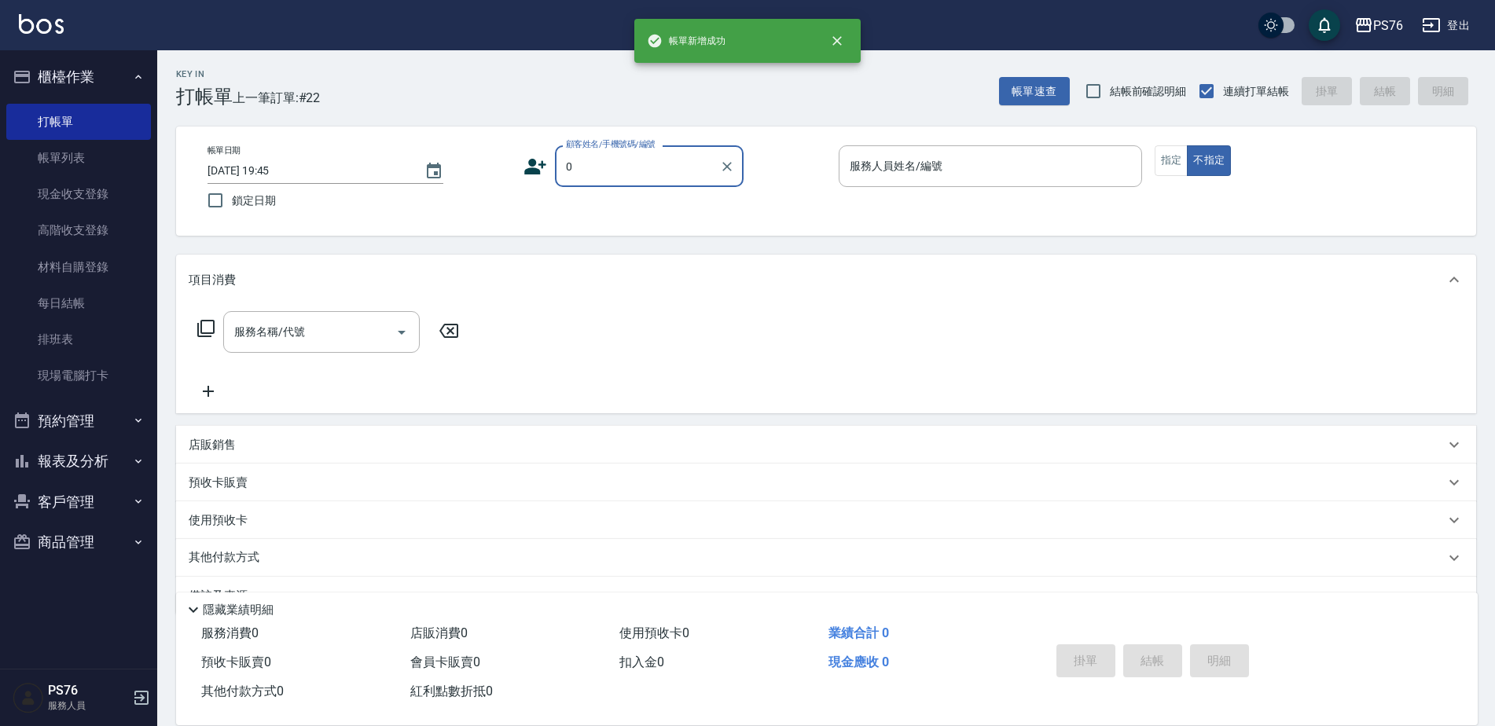
type input "無名字/0/null"
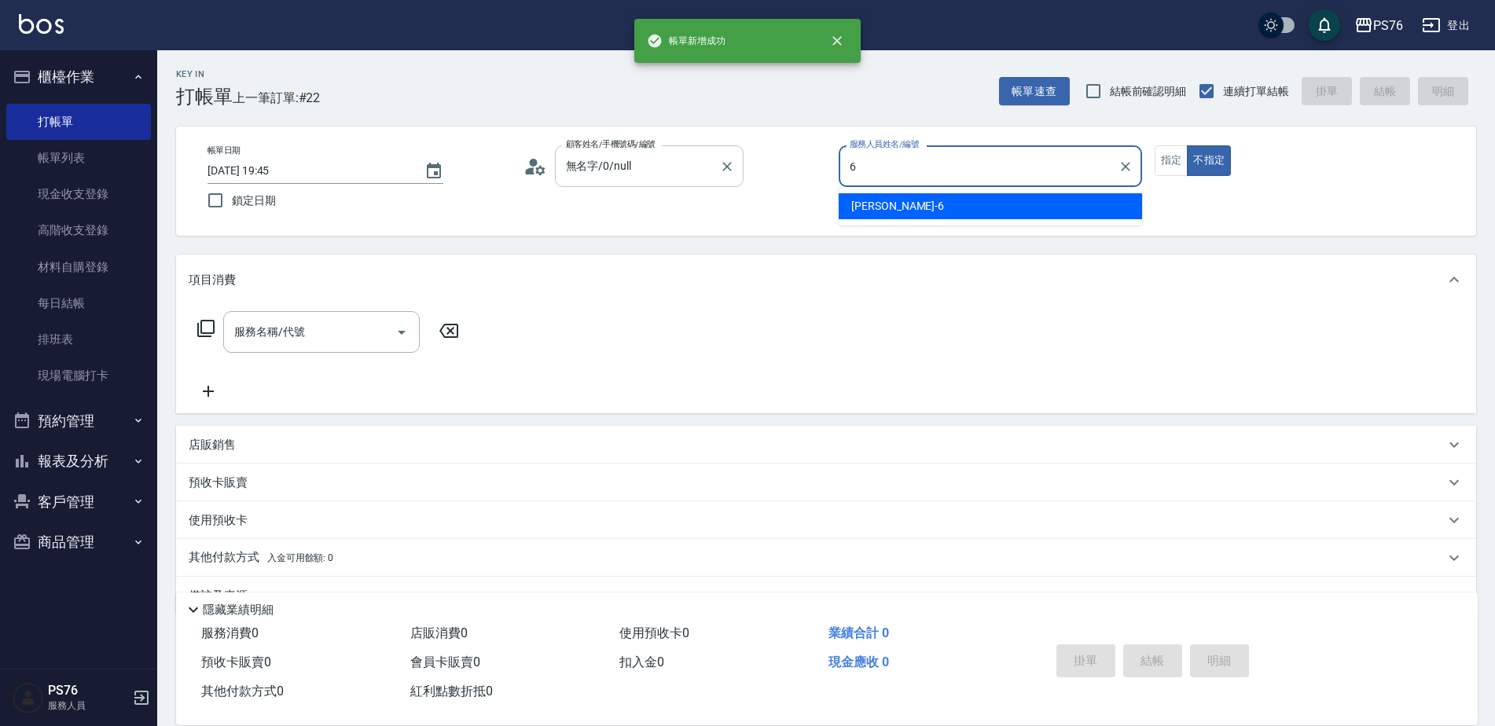
type input "[PERSON_NAME]-6"
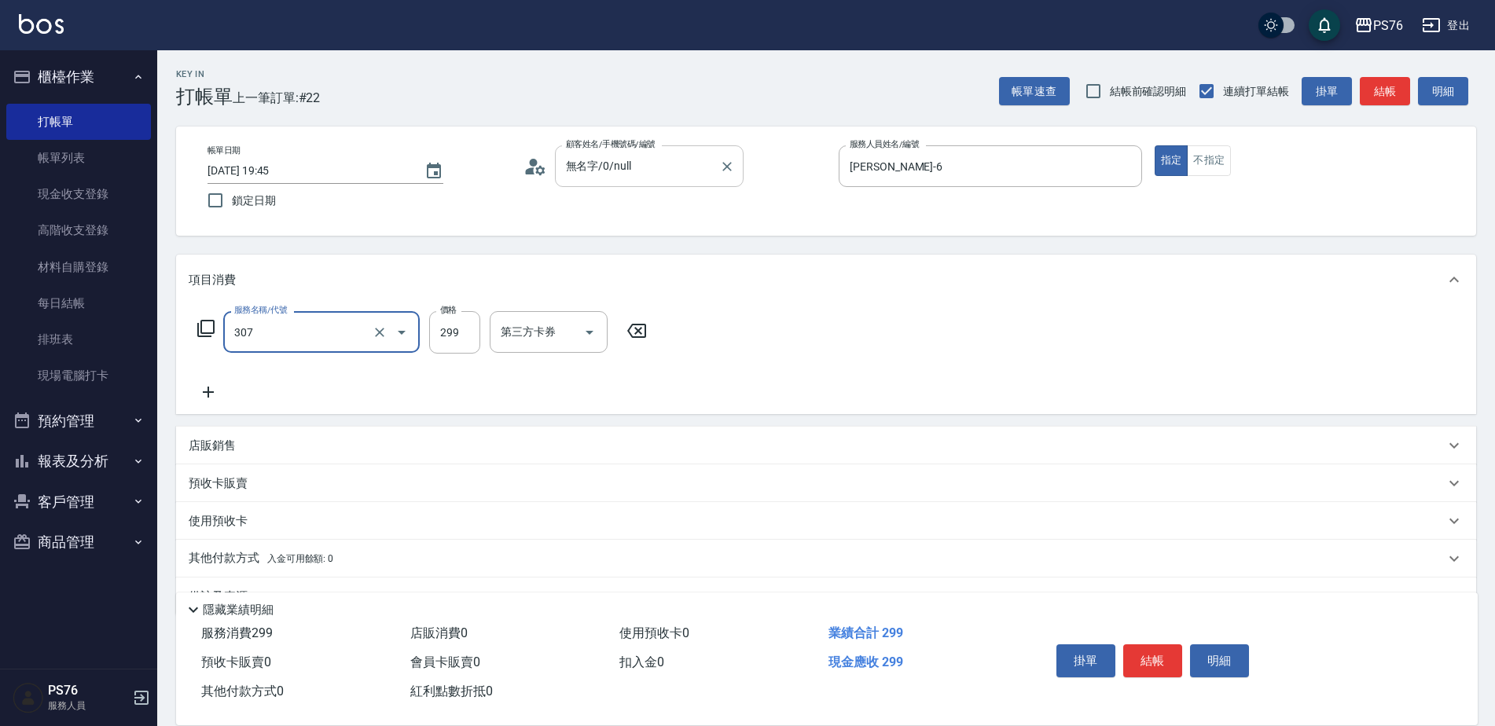
type input "剪髮(307)"
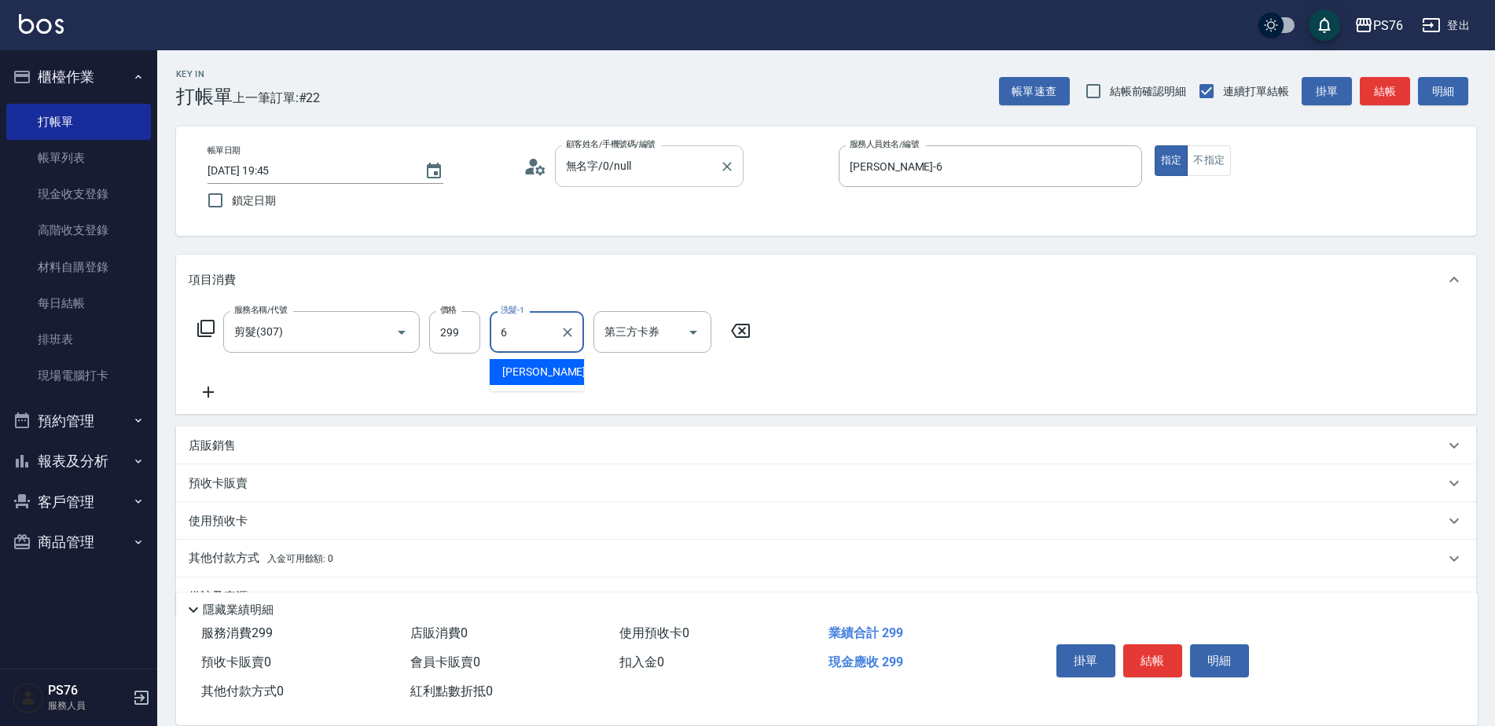
type input "[PERSON_NAME]-6"
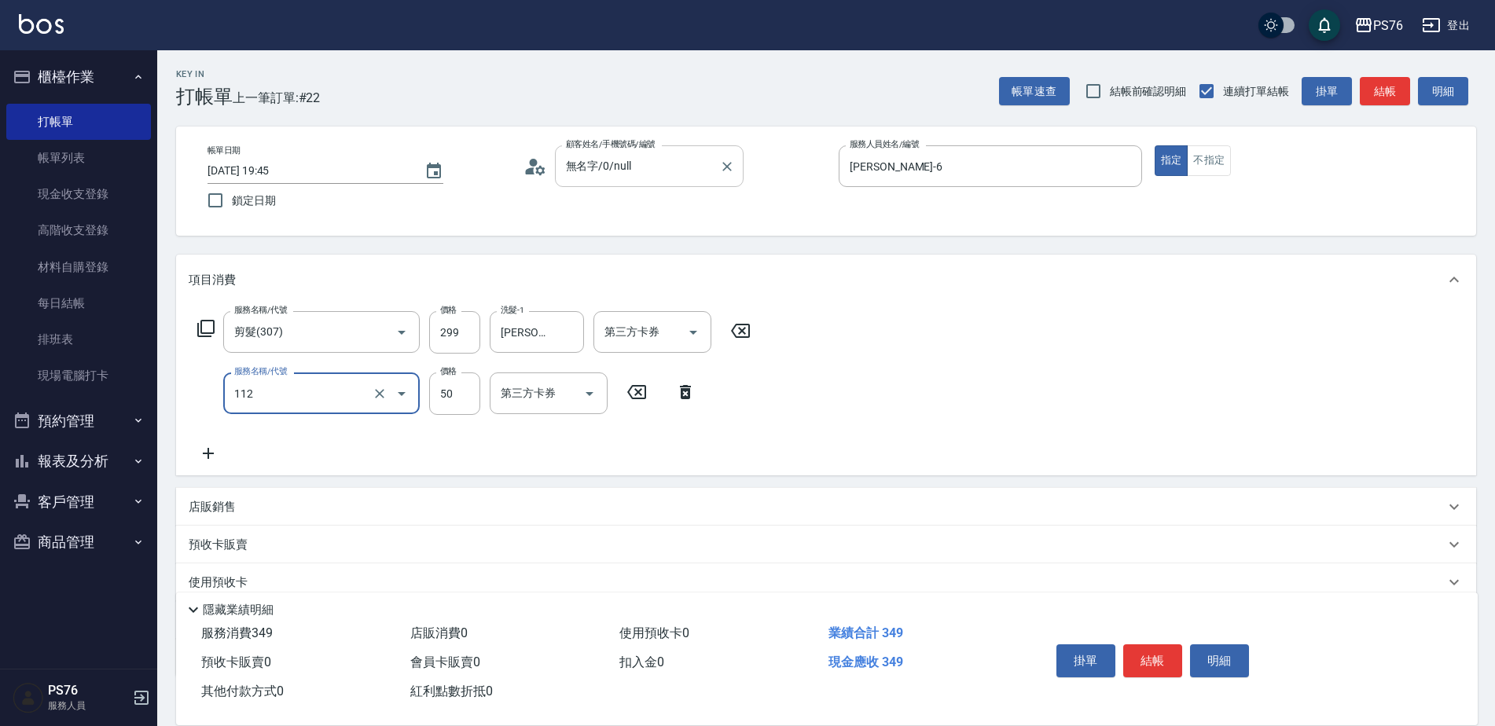
type input "精油50(112)"
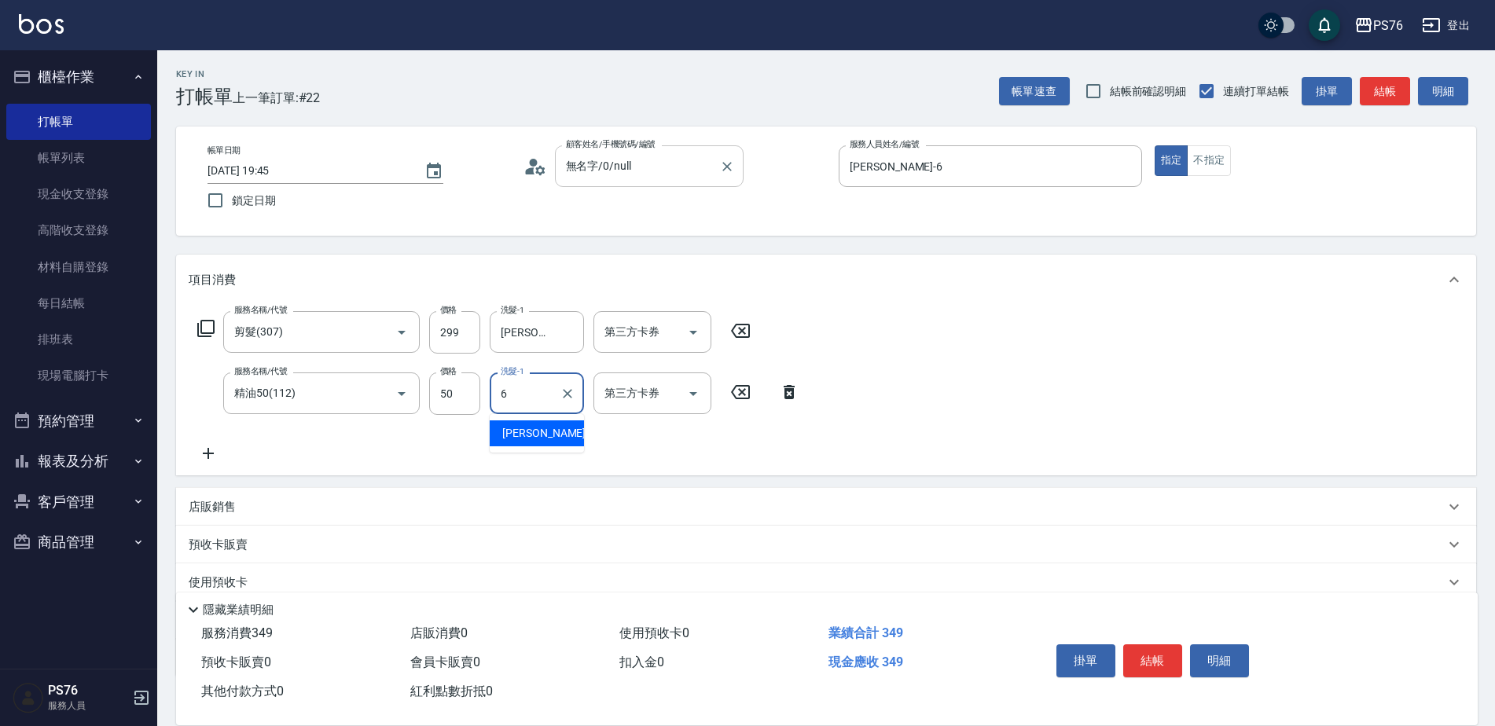
type input "[PERSON_NAME]-6"
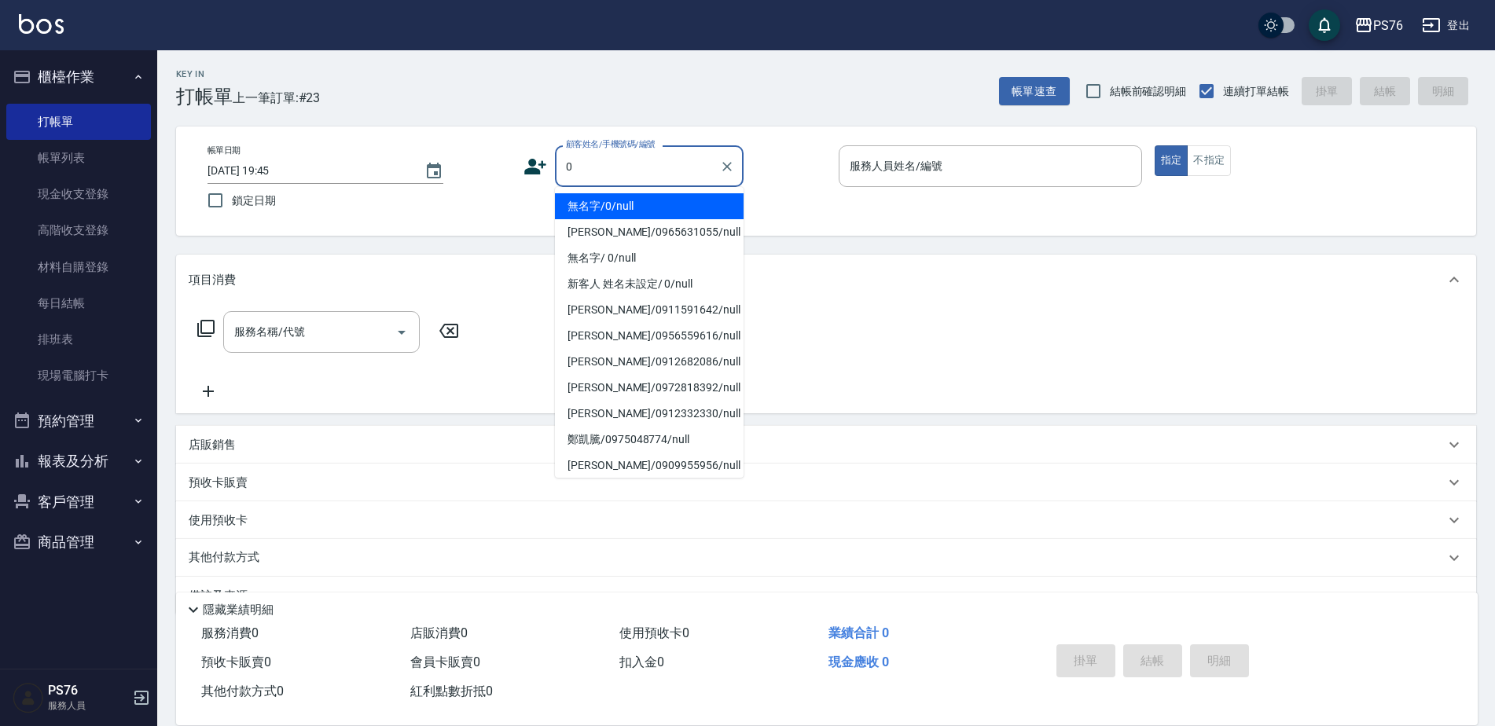
type input "無名字/0/null"
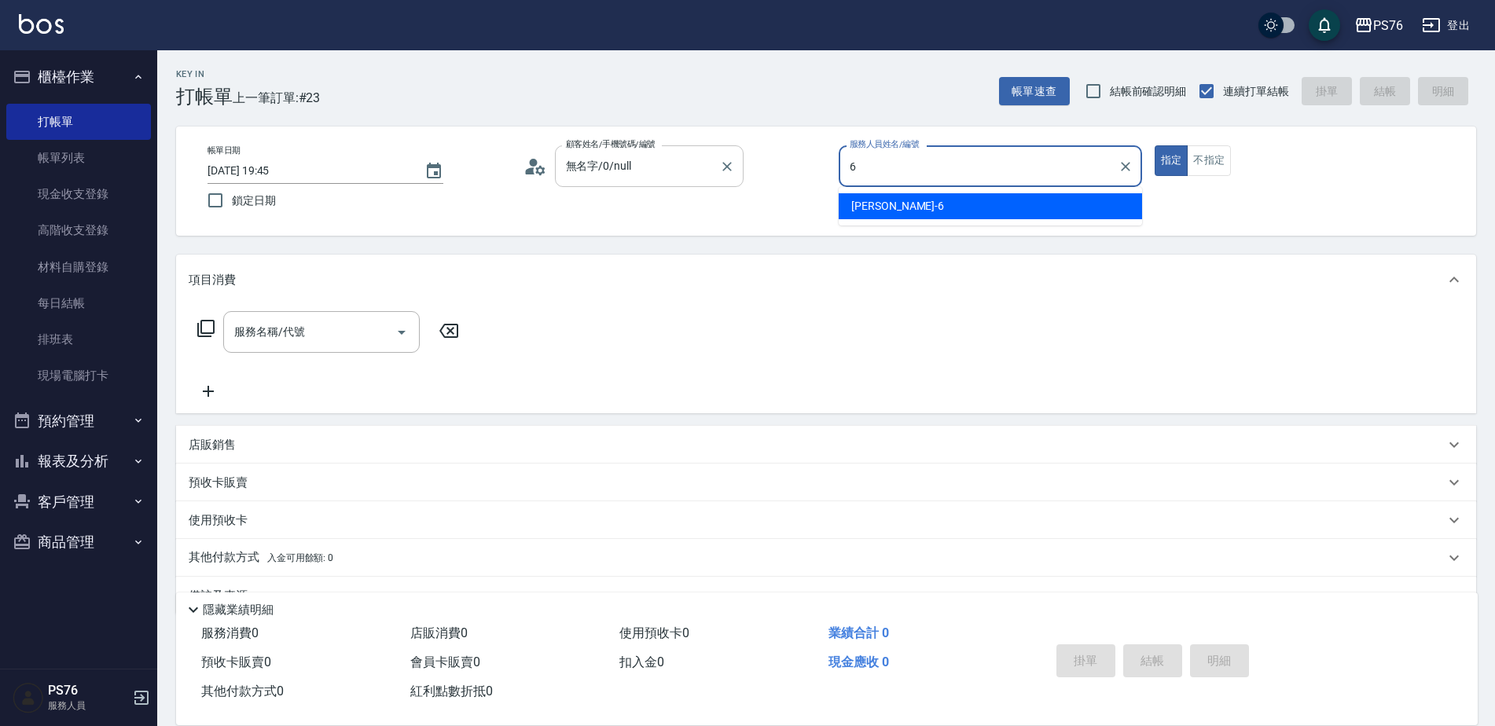
type input "[PERSON_NAME]-6"
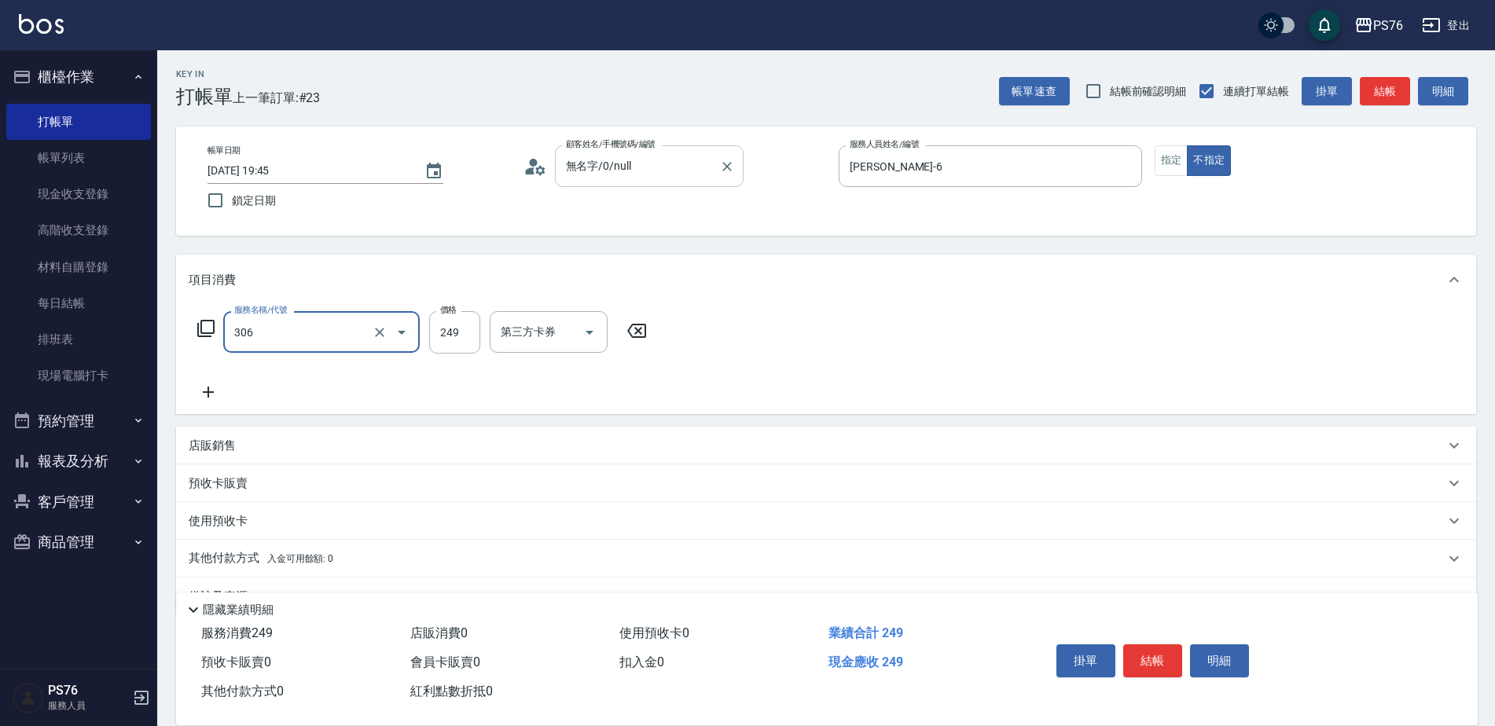
type input "剪髮(306)"
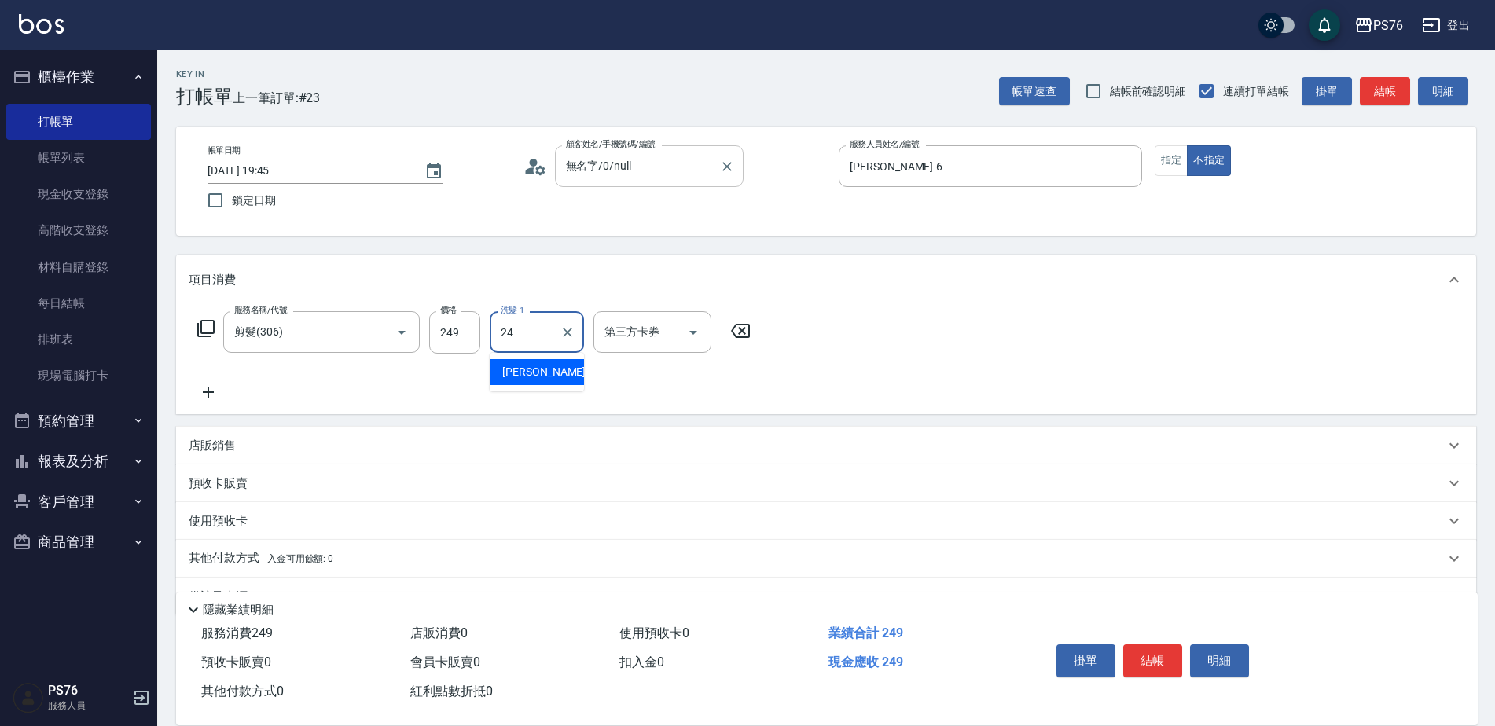
type input "[PERSON_NAME]-24"
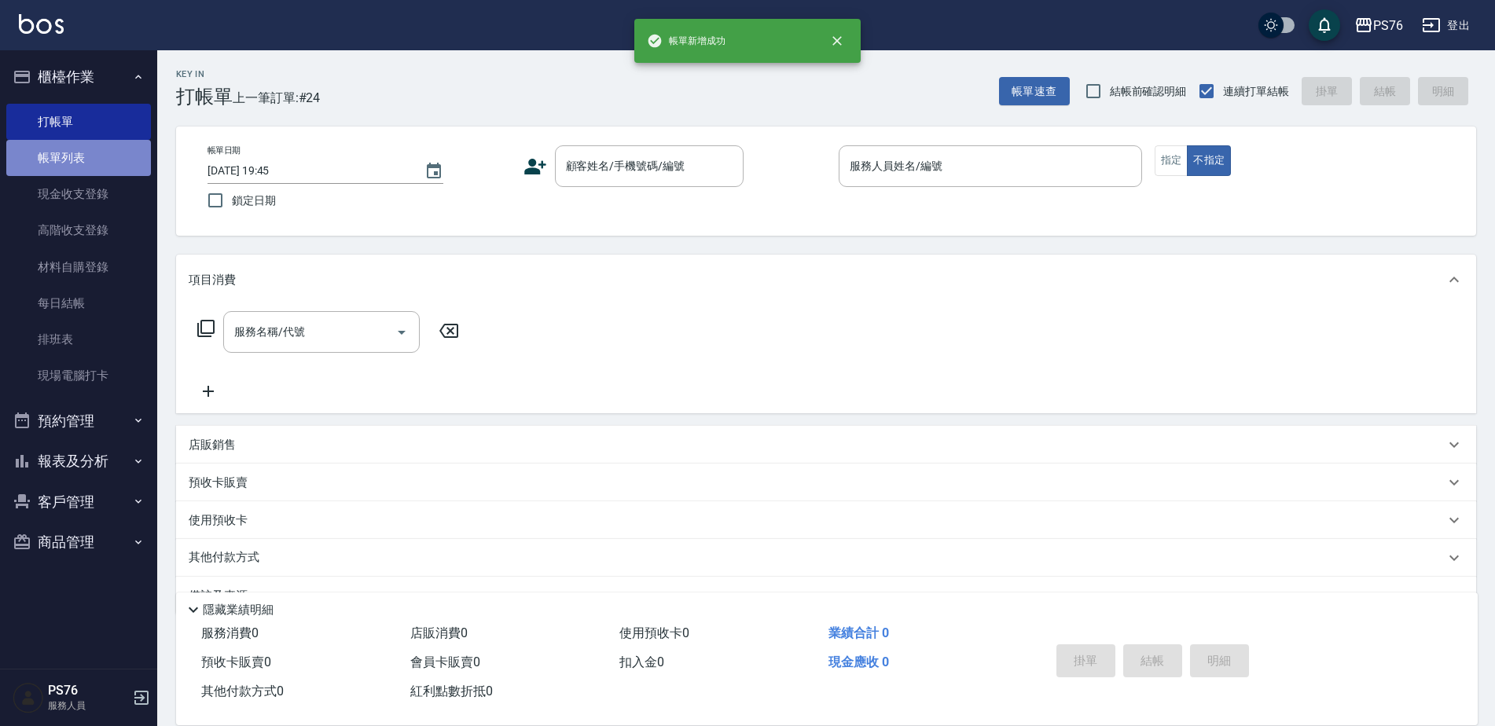
click at [96, 152] on link "帳單列表" at bounding box center [78, 158] width 145 height 36
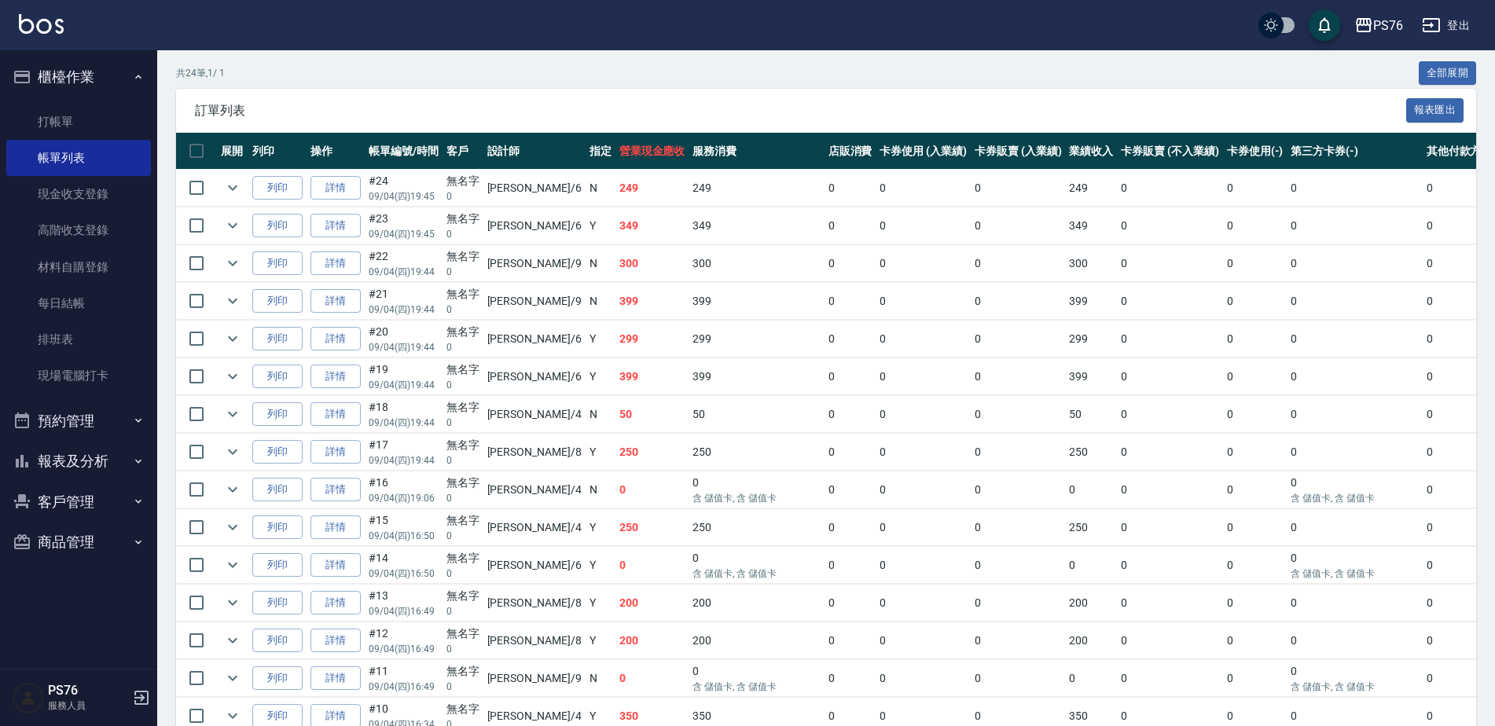
scroll to position [314, 0]
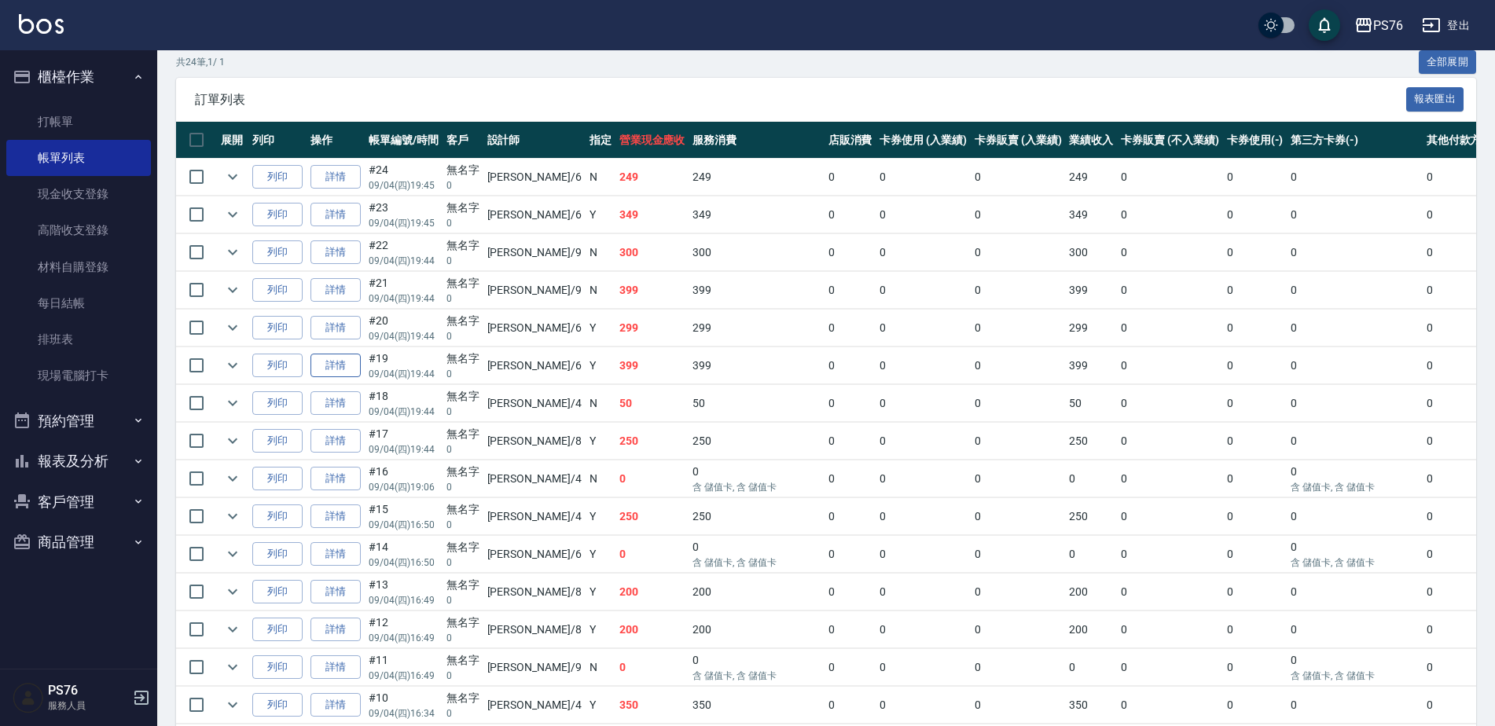
click at [342, 363] on link "詳情" at bounding box center [335, 366] width 50 height 24
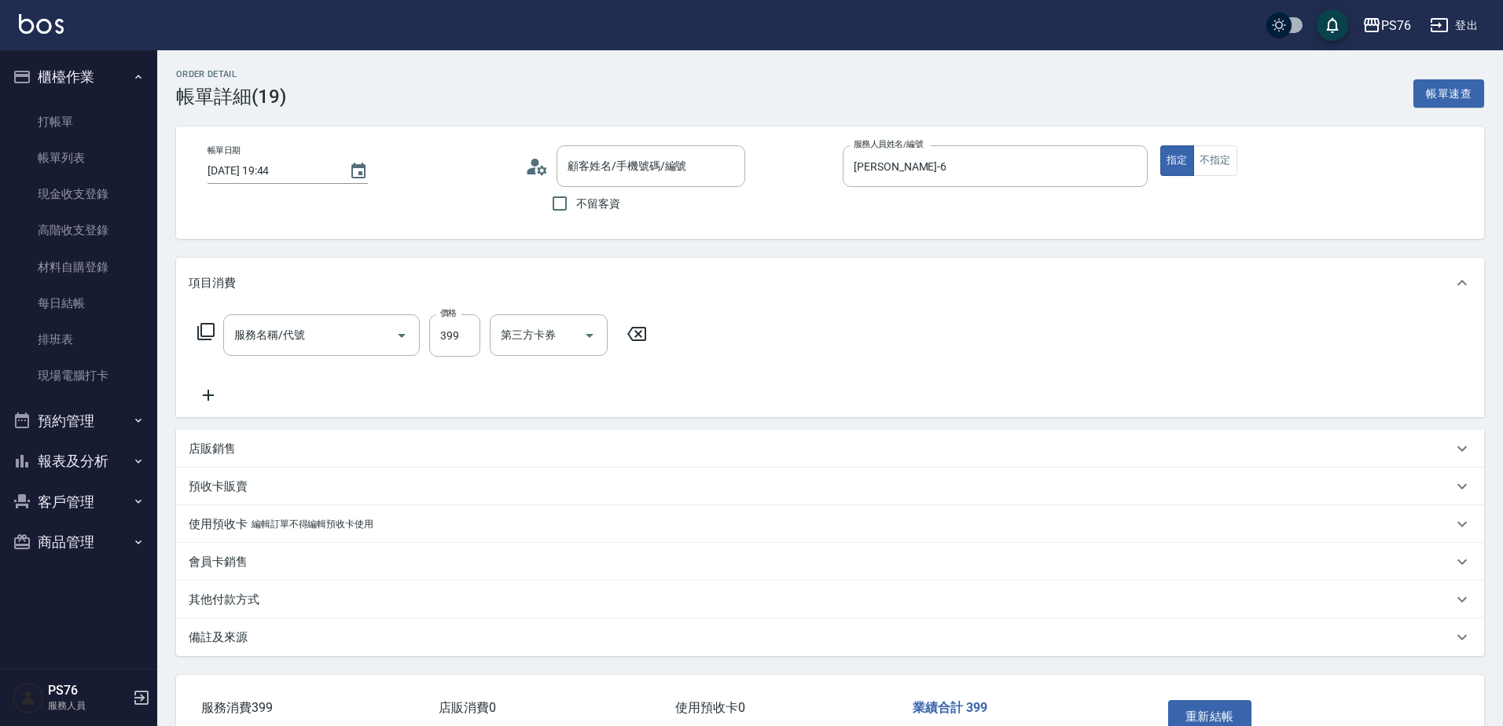
type input "[DATE] 19:44"
type input "[PERSON_NAME]-6"
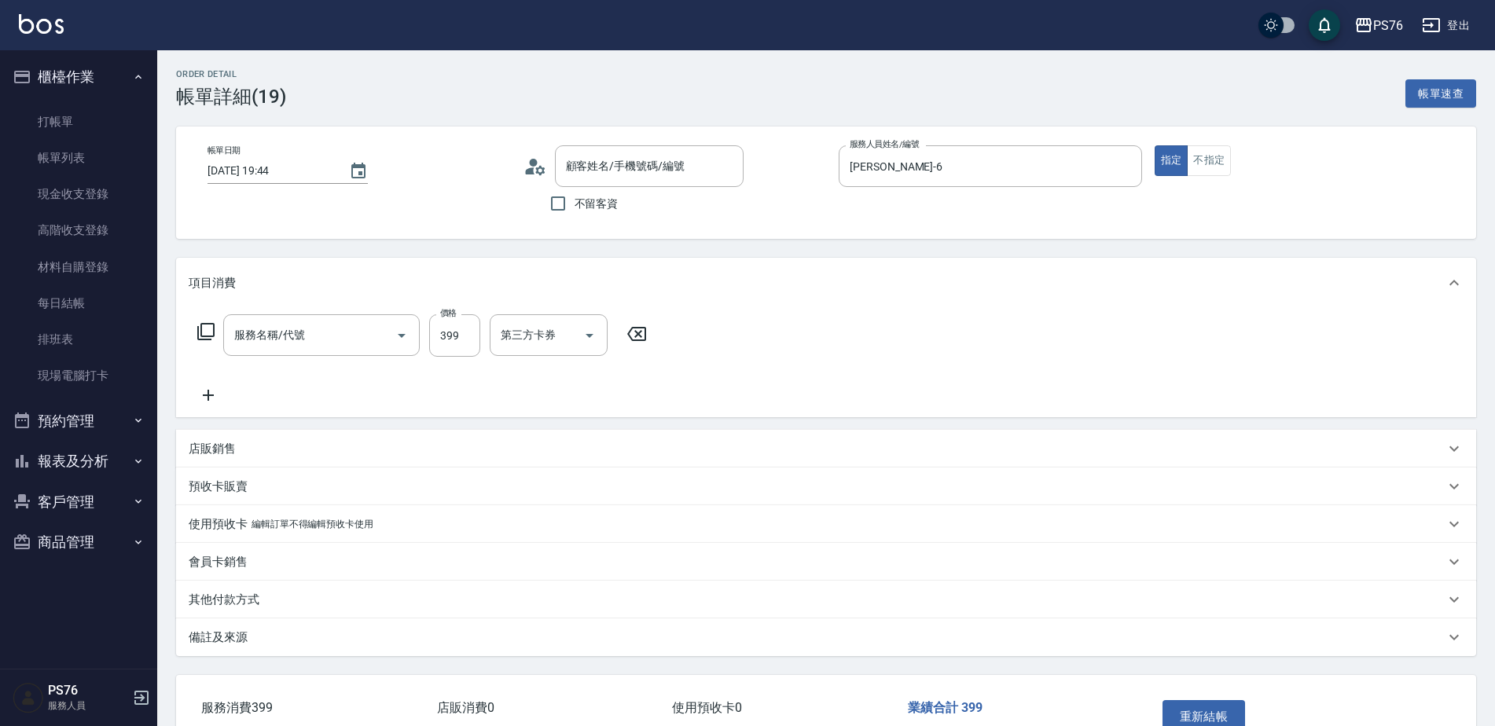
type input "無名字/0/null"
type input "海鹽399(0399)"
click at [1187, 721] on button "重新結帳" at bounding box center [1203, 716] width 83 height 33
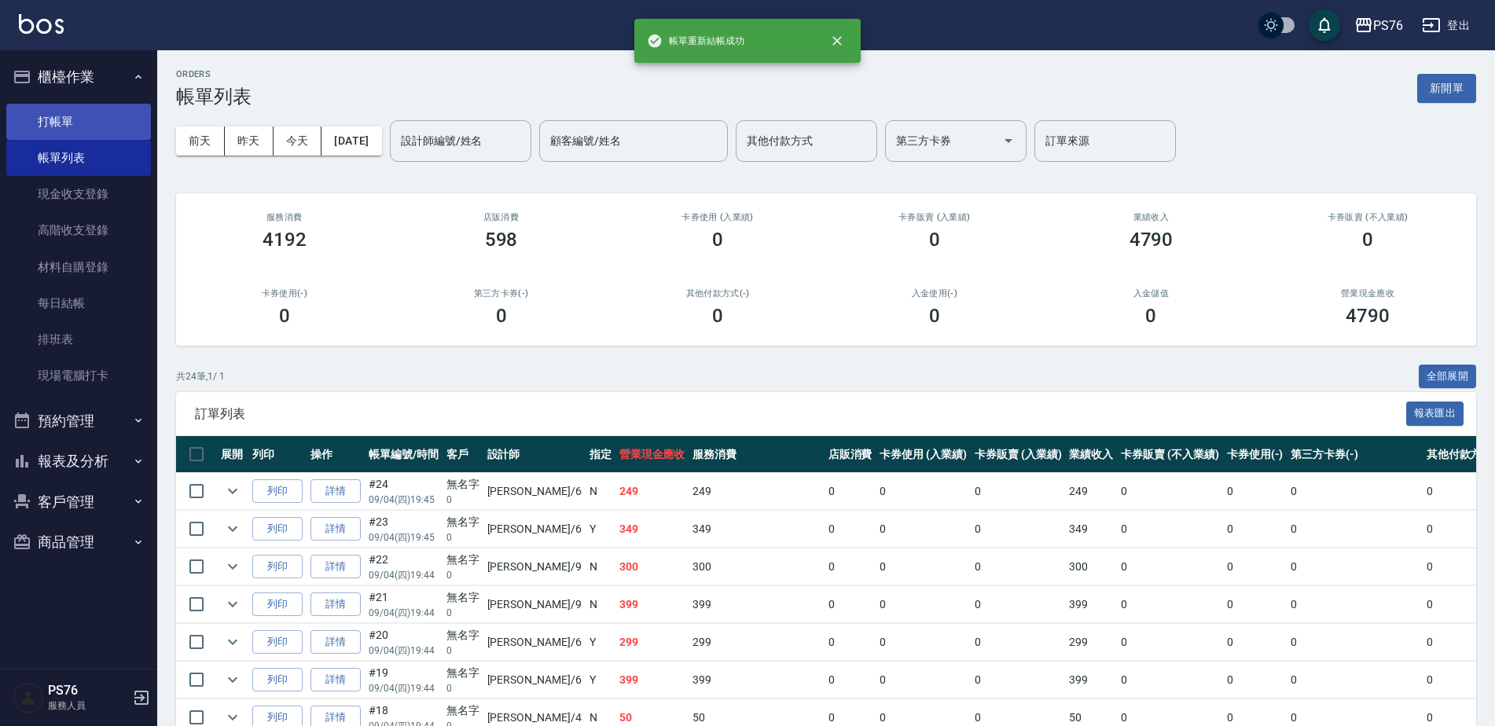
click at [112, 125] on link "打帳單" at bounding box center [78, 122] width 145 height 36
